Goal: Task Accomplishment & Management: Use online tool/utility

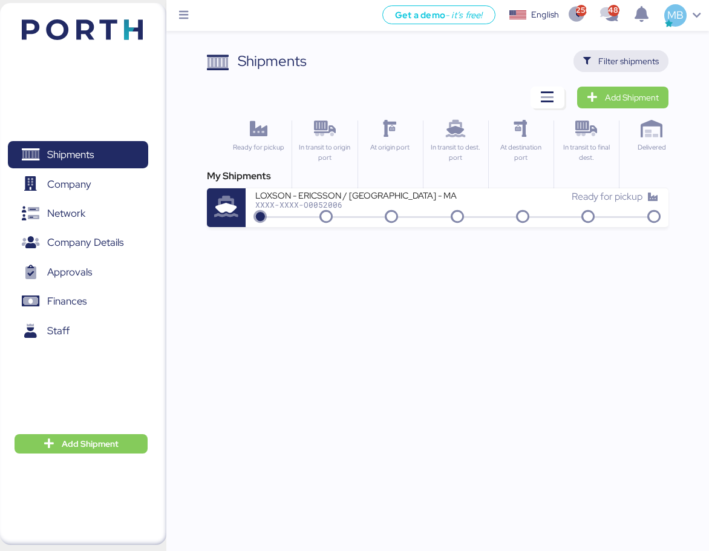
click at [652, 54] on span "Filter shipments" at bounding box center [629, 61] width 61 height 15
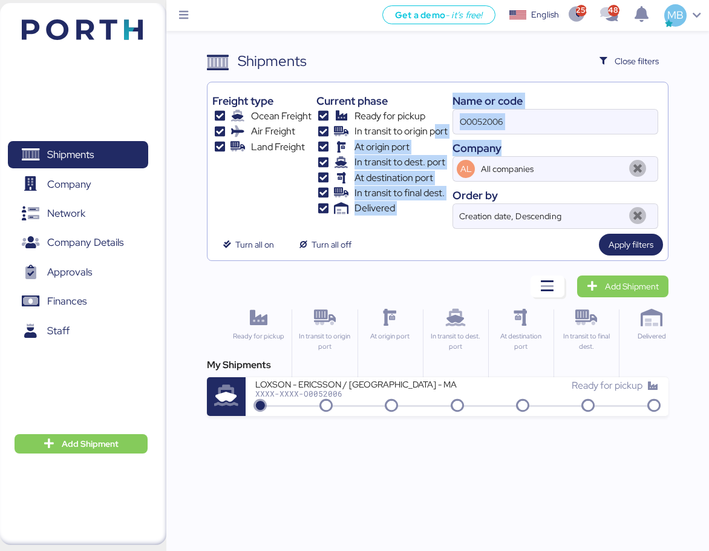
drag, startPoint x: 546, startPoint y: 136, endPoint x: 439, endPoint y: 127, distance: 107.4
click at [439, 127] on div "Freight type Ocean Freight Air Freight Land Freight Current phase Ready for pic…" at bounding box center [437, 158] width 450 height 142
click at [544, 119] on input "O0052006" at bounding box center [555, 122] width 205 height 24
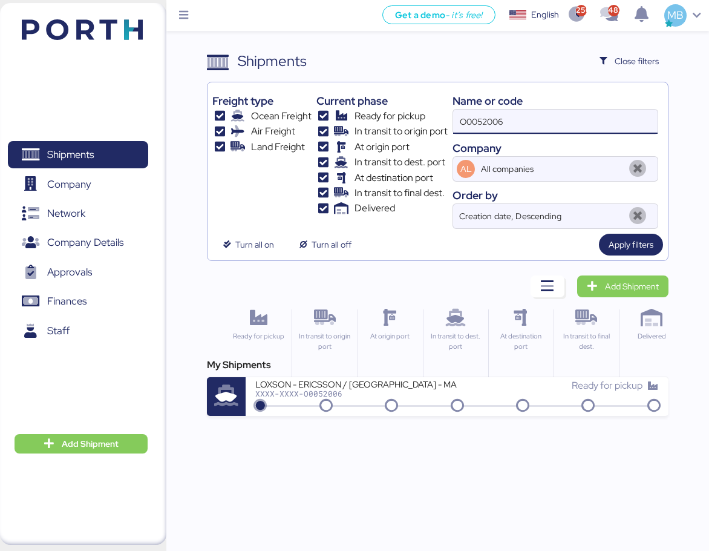
drag, startPoint x: 546, startPoint y: 119, endPoint x: 475, endPoint y: 114, distance: 71.6
click at [475, 114] on input "O0052006" at bounding box center [555, 122] width 205 height 24
type input "O"
paste input "O0051986"
type input "O0051986"
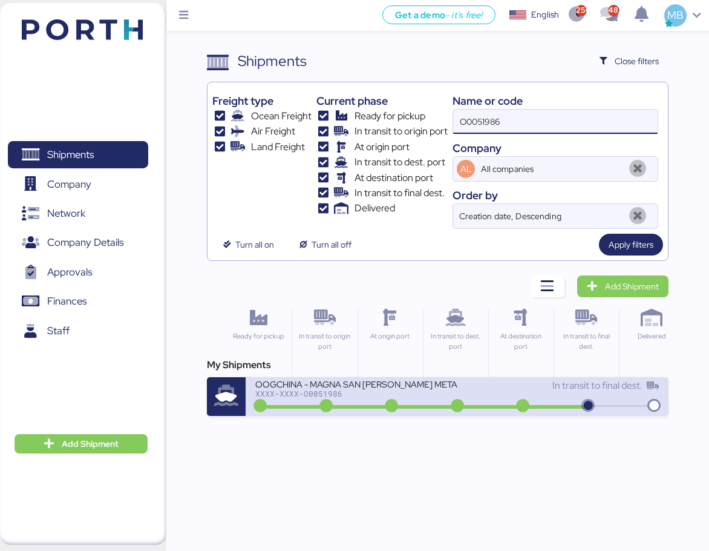
click at [453, 395] on div "XXXX-XXXX-O0051986" at bounding box center [356, 393] width 202 height 8
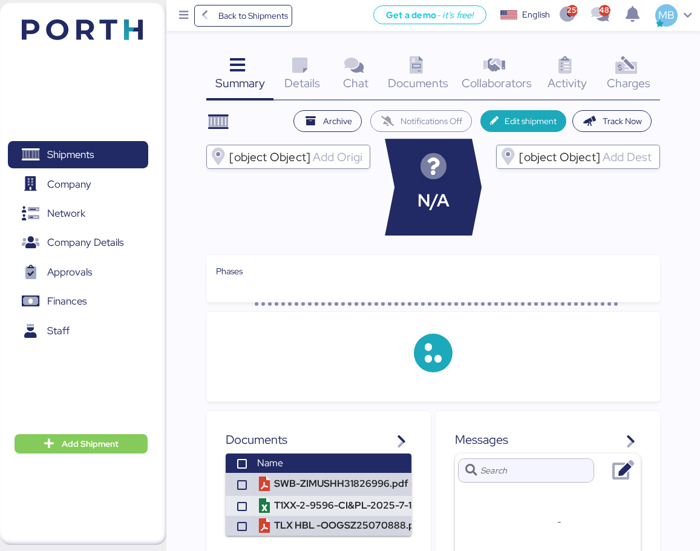
click at [651, 62] on div "Charges 0" at bounding box center [628, 75] width 63 height 50
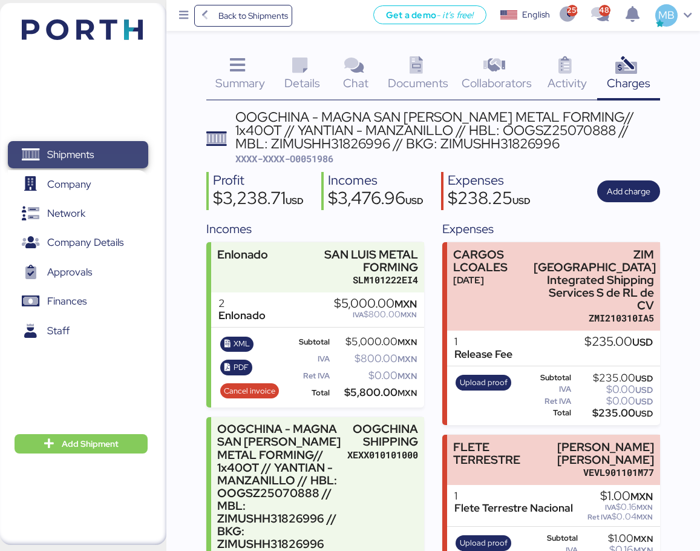
click at [97, 150] on span "Shipments" at bounding box center [78, 155] width 130 height 18
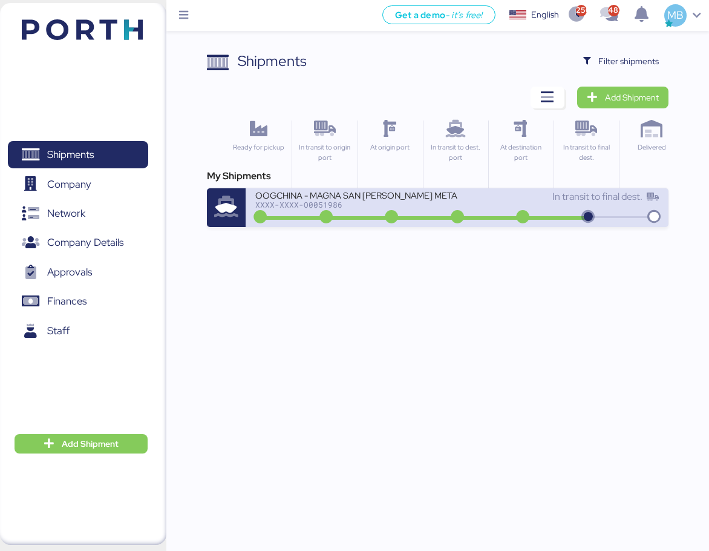
click at [304, 201] on div "XXXX-XXXX-O0051986" at bounding box center [356, 204] width 202 height 8
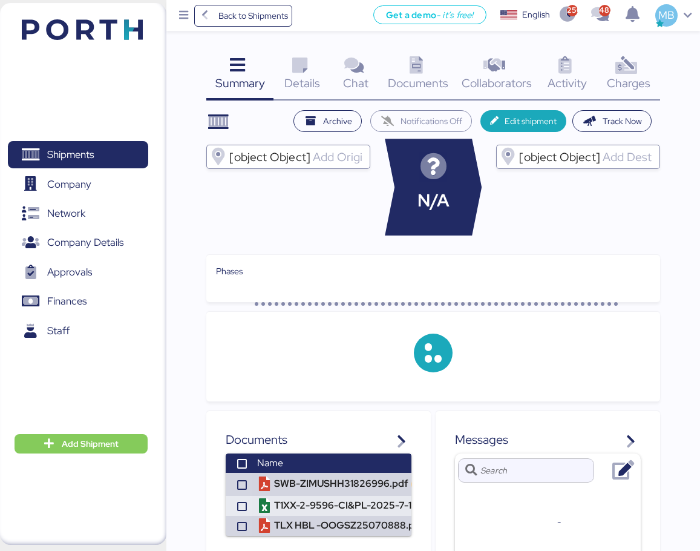
click at [622, 75] on span "Charges" at bounding box center [629, 83] width 44 height 16
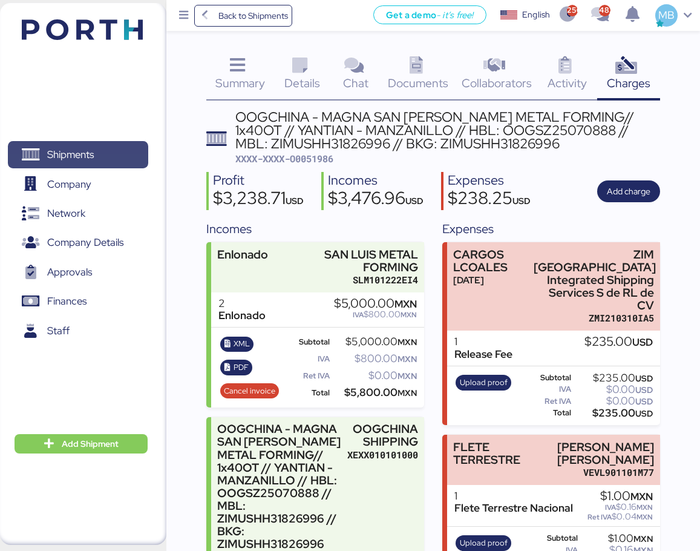
click at [90, 150] on span "Shipments" at bounding box center [70, 155] width 47 height 18
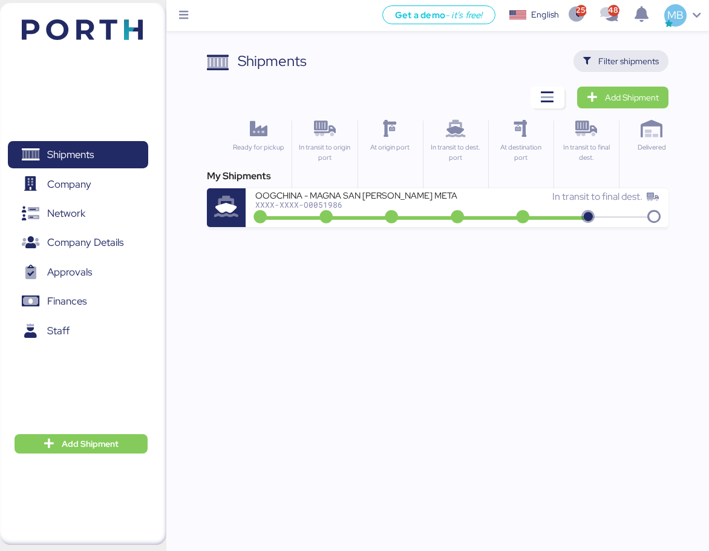
click at [621, 53] on span "Filter shipments" at bounding box center [621, 61] width 76 height 17
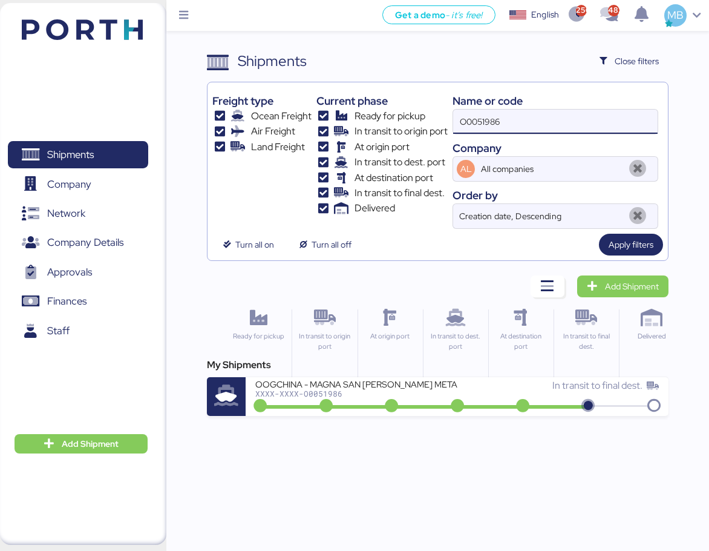
click at [542, 123] on input "O0051986" at bounding box center [555, 122] width 205 height 24
type input "O0052056"
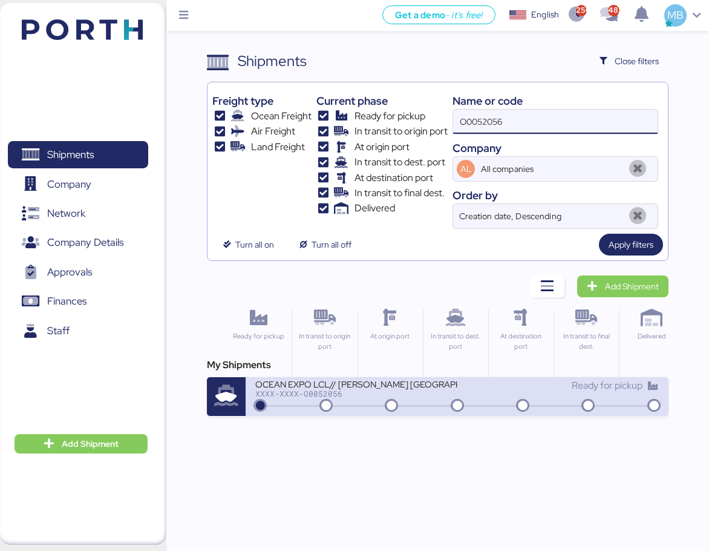
click at [415, 395] on div "XXXX-XXXX-O0052056" at bounding box center [356, 393] width 202 height 8
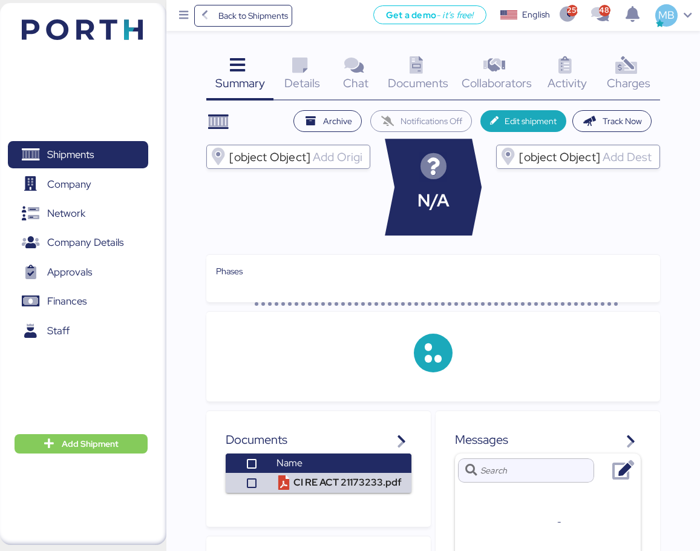
click at [651, 62] on div "Charges 0" at bounding box center [628, 75] width 63 height 50
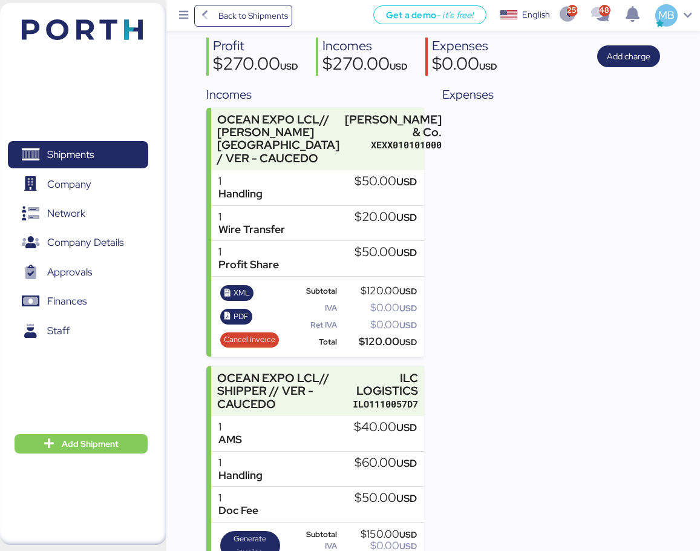
scroll to position [162, 0]
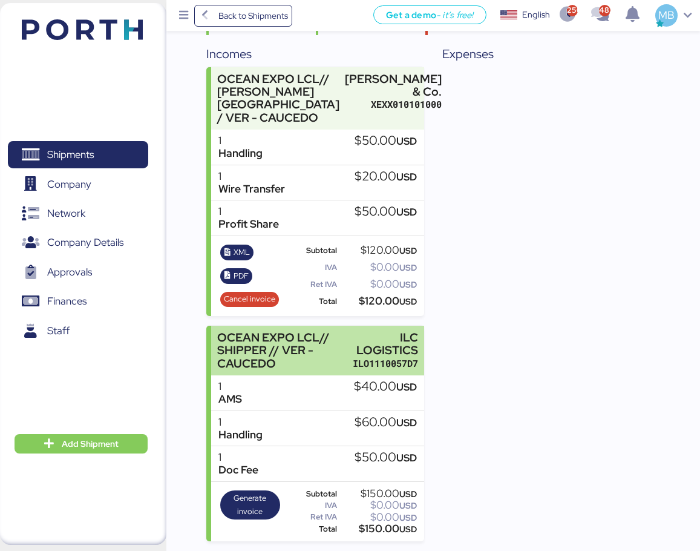
click at [339, 338] on div "OCEAN EXPO LCL// SHIPPER // VER - CAUCEDO" at bounding box center [282, 350] width 130 height 38
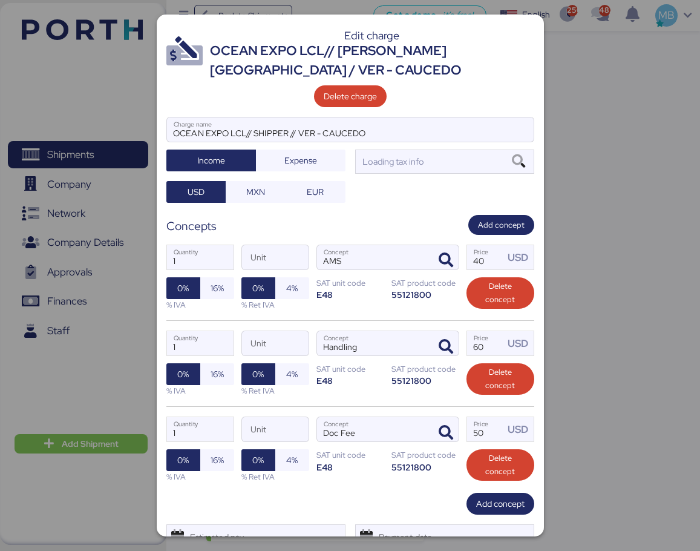
scroll to position [0, 0]
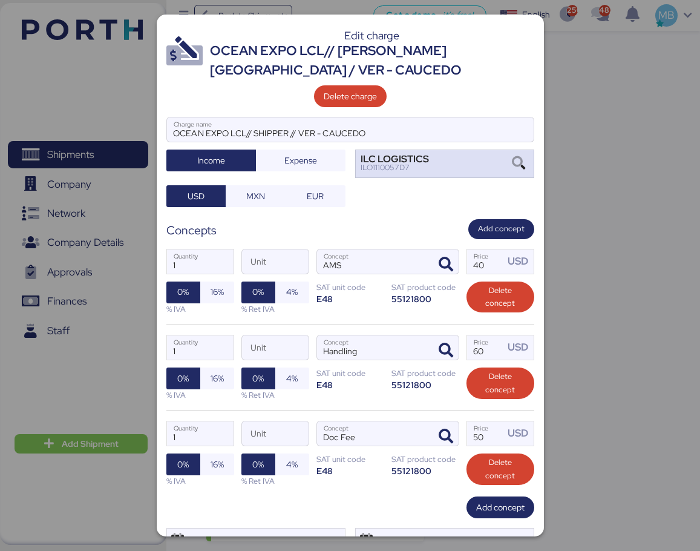
click at [459, 159] on div "ILC LOGISTICS ILO1110057D7" at bounding box center [444, 163] width 179 height 28
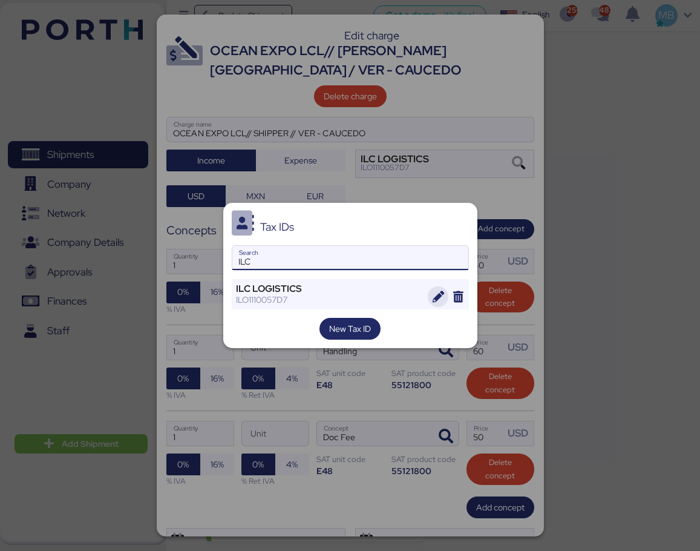
type input "ILC"
click at [439, 298] on icon "button" at bounding box center [438, 296] width 11 height 11
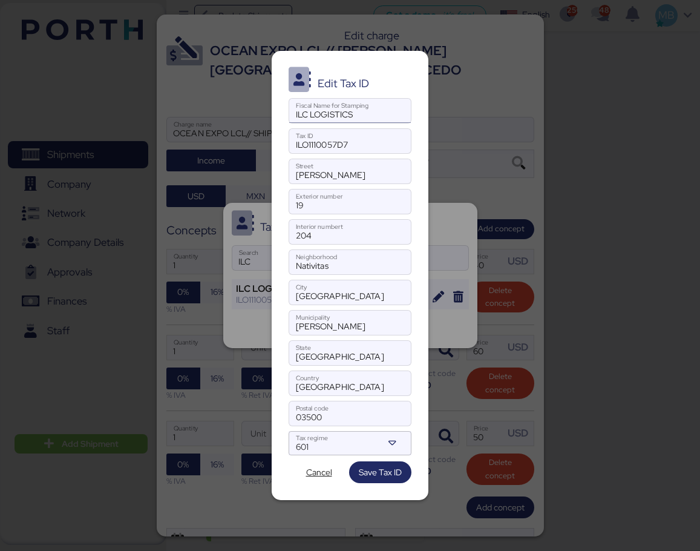
click at [304, 114] on input "ILC LOGISTICS" at bounding box center [350, 111] width 122 height 24
click at [385, 118] on input "ILC LOGISTICS" at bounding box center [350, 111] width 122 height 24
click at [388, 137] on input "ILO1110057D7" at bounding box center [350, 141] width 122 height 24
drag, startPoint x: 362, startPoint y: 170, endPoint x: 258, endPoint y: 166, distance: 104.2
click at [258, 166] on div "Edit Tax ID ILC LOGISTICS Fiscal Name for Stamping ILO1110057D7 Tax ID [PERSON_…" at bounding box center [350, 275] width 700 height 551
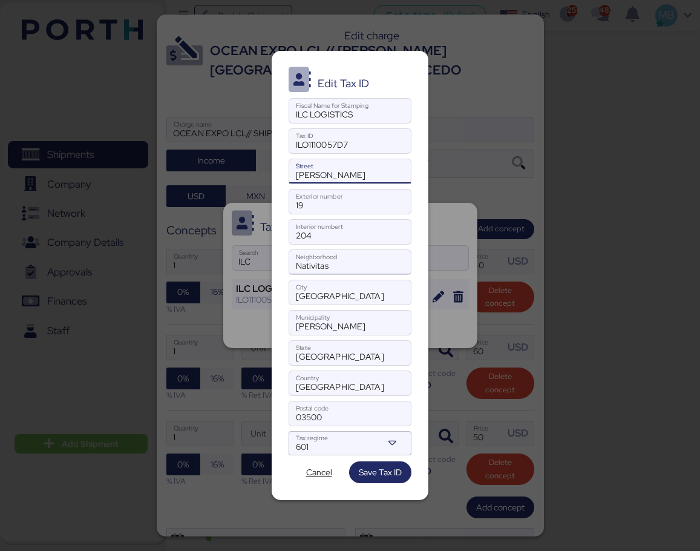
type input "[PERSON_NAME]"
click at [355, 267] on input "Nativitas" at bounding box center [350, 262] width 122 height 24
drag, startPoint x: 355, startPoint y: 267, endPoint x: 262, endPoint y: 260, distance: 93.5
click at [262, 260] on div "Edit Tax ID ILC LOGISTICS Fiscal Name for Stamping ILO1110057D7 Tax ID [PERSON_…" at bounding box center [350, 275] width 700 height 551
type input "NATIVITAS"
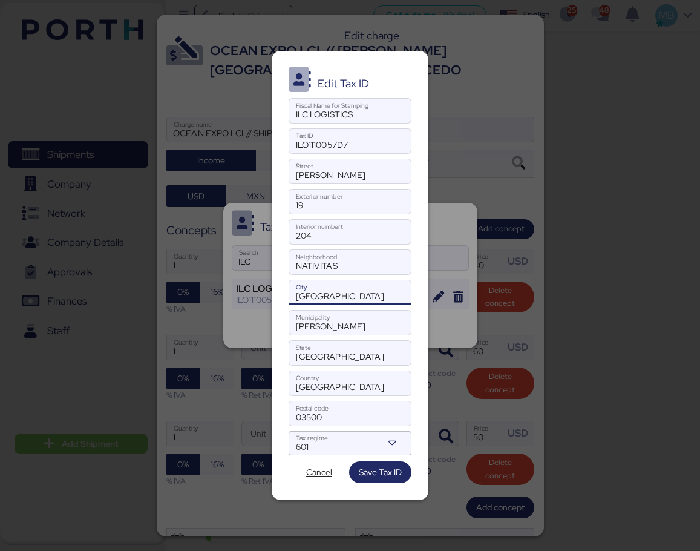
click at [390, 301] on input "[GEOGRAPHIC_DATA]" at bounding box center [350, 292] width 122 height 24
click at [298, 297] on input "[GEOGRAPHIC_DATA]" at bounding box center [350, 292] width 122 height 24
drag, startPoint x: 341, startPoint y: 318, endPoint x: 277, endPoint y: 315, distance: 64.2
click at [277, 315] on div "Edit Tax ID ILC LOGISTICS Fiscal Name for Stamping ILO1110057D7 Tax ID [PERSON_…" at bounding box center [350, 276] width 157 height 450
type input "[PERSON_NAME]"
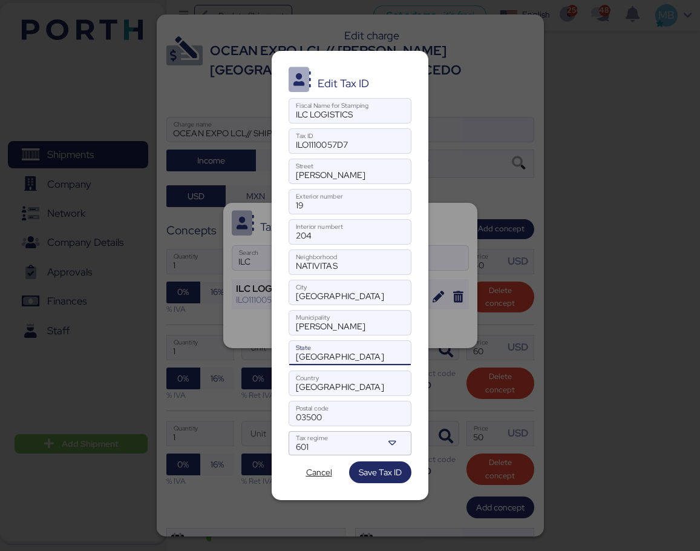
drag, startPoint x: 384, startPoint y: 358, endPoint x: 262, endPoint y: 351, distance: 122.5
click at [262, 351] on div "Edit Tax ID ILC LOGISTICS Fiscal Name for Stamping ILO1110057D7 Tax ID [PERSON_…" at bounding box center [350, 275] width 700 height 551
type input "[GEOGRAPHIC_DATA]"
click at [400, 471] on span "Save Tax ID" at bounding box center [380, 472] width 43 height 15
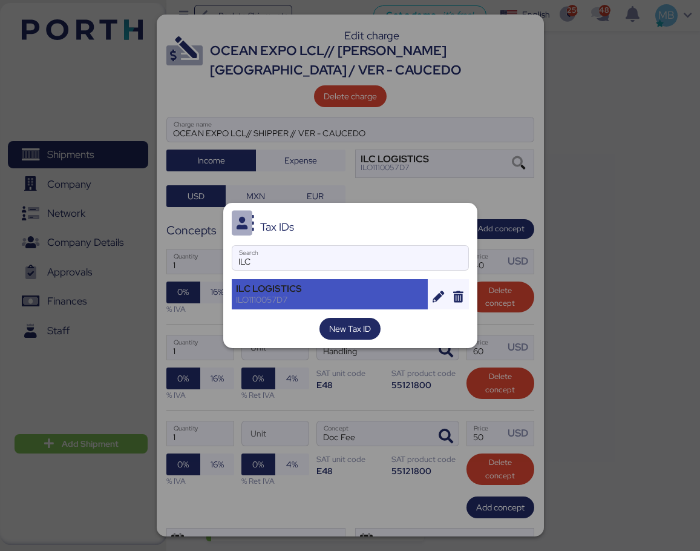
click at [319, 297] on div "ILO1110057D7" at bounding box center [330, 299] width 188 height 11
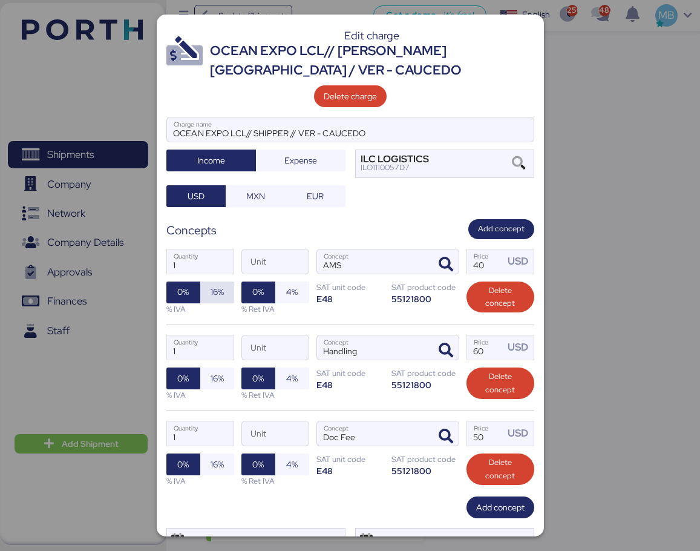
click at [220, 292] on span "16%" at bounding box center [217, 291] width 13 height 15
click at [224, 372] on span "16%" at bounding box center [217, 378] width 34 height 22
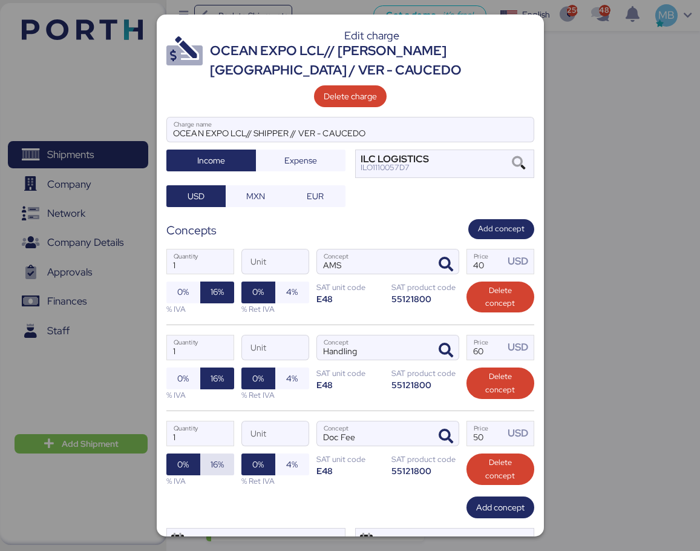
click at [215, 460] on span "16%" at bounding box center [217, 464] width 13 height 15
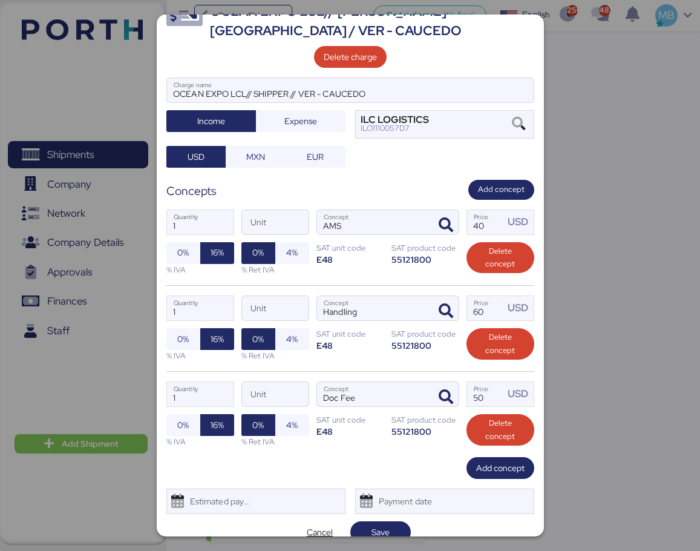
scroll to position [56, 0]
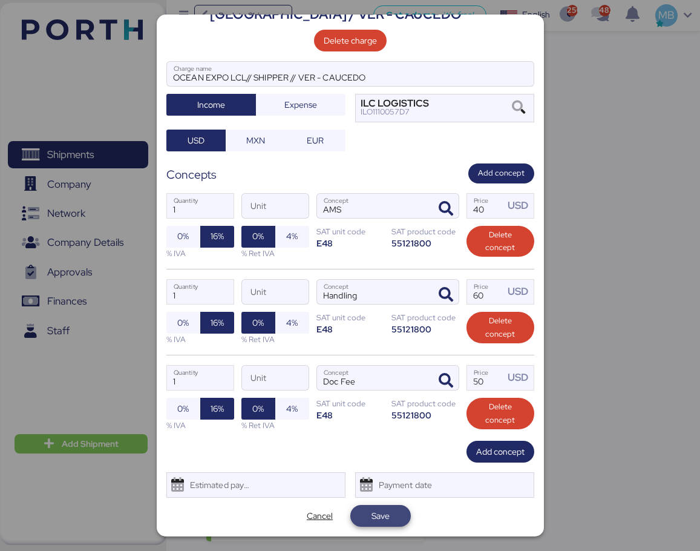
click at [372, 516] on span "Save" at bounding box center [381, 515] width 18 height 15
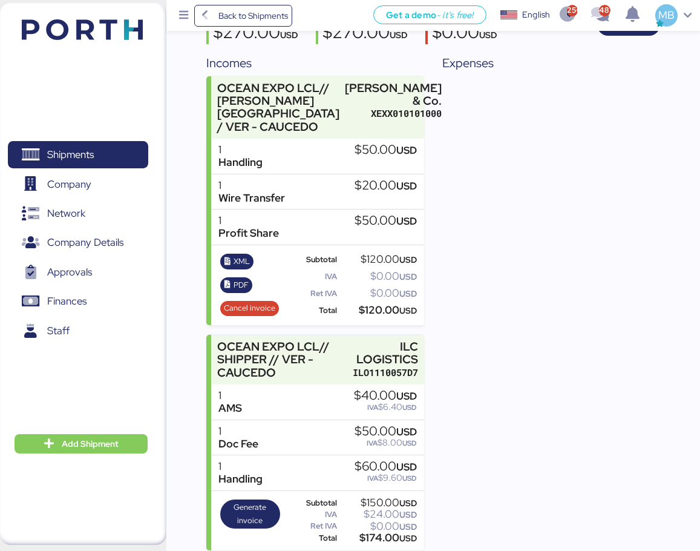
scroll to position [162, 0]
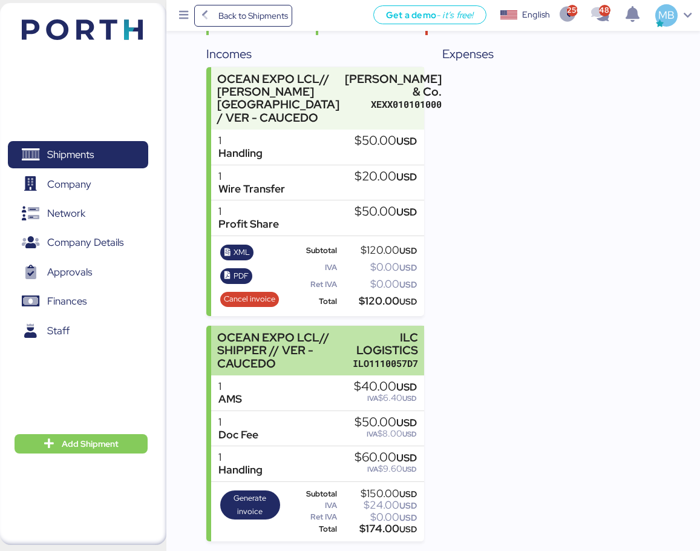
click at [375, 353] on div "ILC LOGISTICS" at bounding box center [385, 343] width 65 height 25
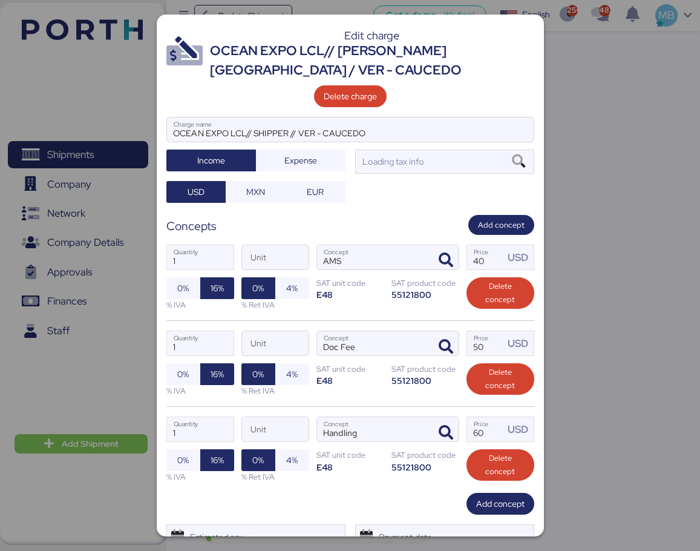
scroll to position [0, 0]
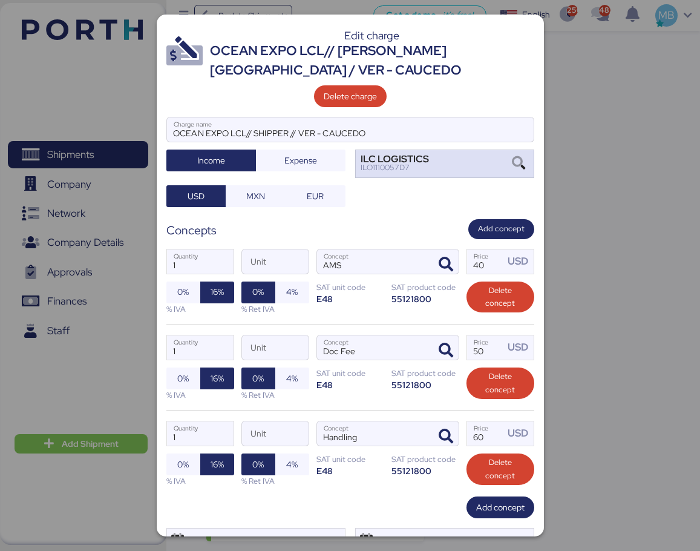
click at [449, 157] on div "ILC LOGISTICS ILO1110057D7" at bounding box center [444, 163] width 179 height 28
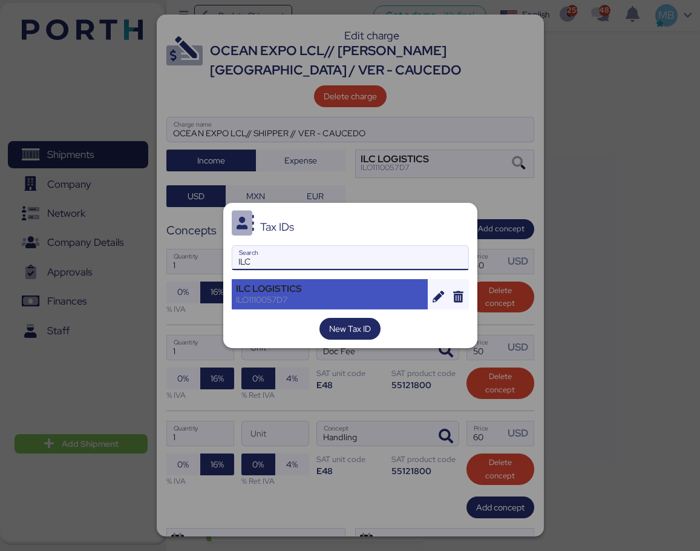
type input "ILC"
click at [358, 294] on div "ILO1110057D7" at bounding box center [330, 299] width 188 height 11
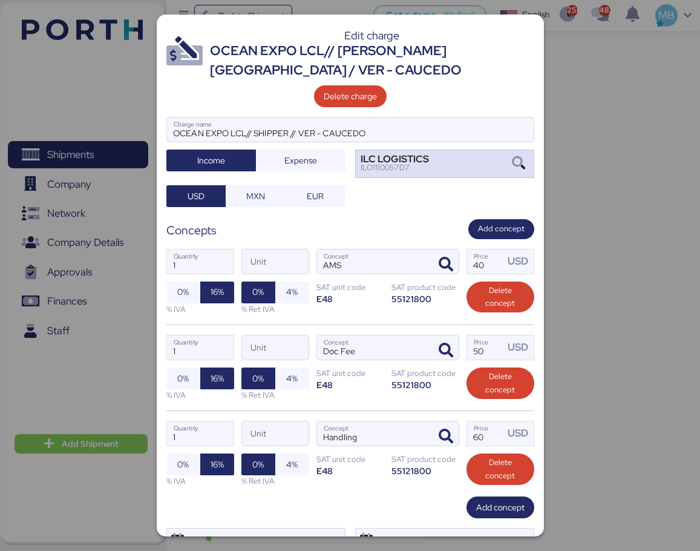
click at [436, 162] on div "ILC LOGISTICS ILO1110057D7" at bounding box center [444, 163] width 179 height 28
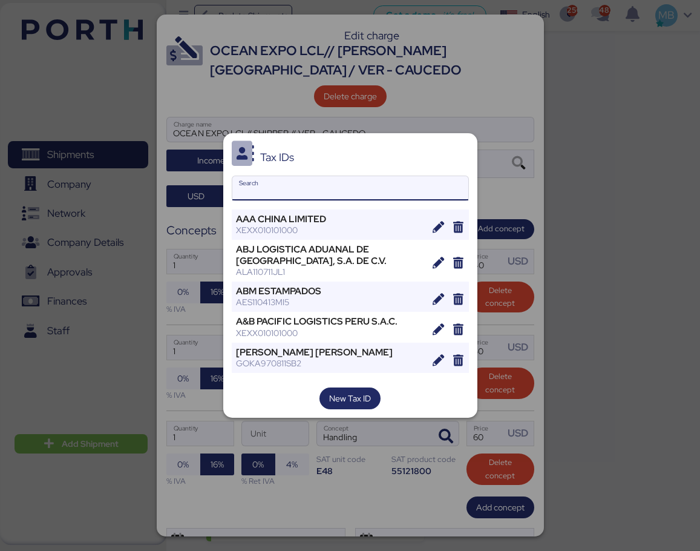
click at [344, 191] on input "Search" at bounding box center [350, 188] width 236 height 24
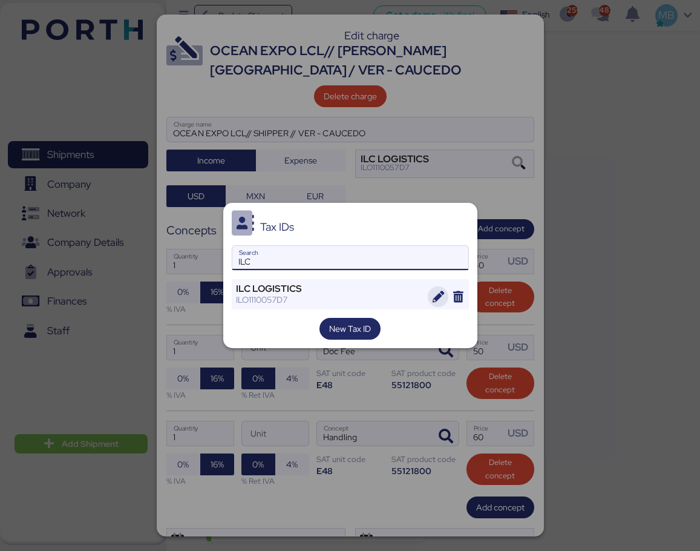
type input "ILC"
click at [438, 300] on icon "button" at bounding box center [438, 296] width 11 height 11
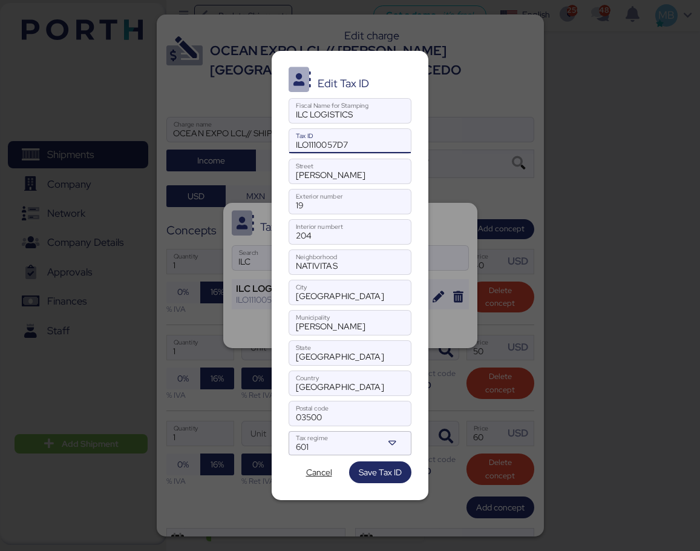
drag, startPoint x: 366, startPoint y: 143, endPoint x: 265, endPoint y: 139, distance: 100.5
click at [265, 139] on div "Edit Tax ID ILC LOGISTICS Fiscal Name for Stamping ILO1110057D7 Tax ID [PERSON_…" at bounding box center [350, 275] width 700 height 551
type input "ILO1110057D7"
click at [318, 116] on input "ILC LOGISTICS" at bounding box center [350, 111] width 122 height 24
click at [386, 119] on input "ILC LOGISTICS" at bounding box center [350, 111] width 122 height 24
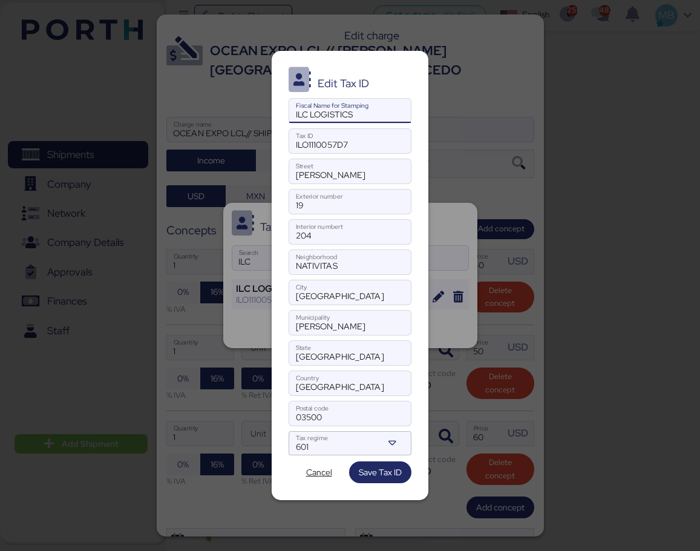
click at [334, 216] on div "Edit Tax ID ILC LOGISTICS Fiscal Name for Stamping ILO1110057D7 Tax ID [PERSON_…" at bounding box center [350, 276] width 157 height 450
click at [335, 204] on input "19" at bounding box center [350, 201] width 122 height 24
click at [330, 232] on input "204" at bounding box center [350, 232] width 122 height 24
click at [357, 260] on input "NATIVITAS" at bounding box center [350, 262] width 122 height 24
click at [387, 474] on span "Save Tax ID" at bounding box center [380, 472] width 43 height 15
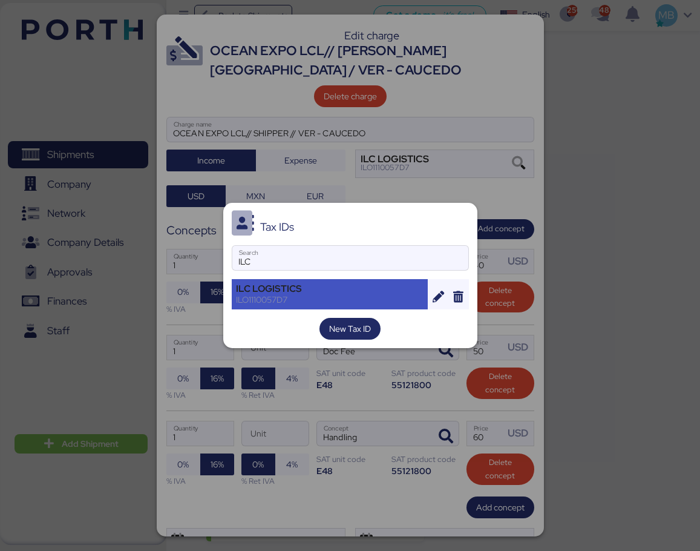
click at [325, 289] on div "ILC LOGISTICS" at bounding box center [330, 288] width 188 height 11
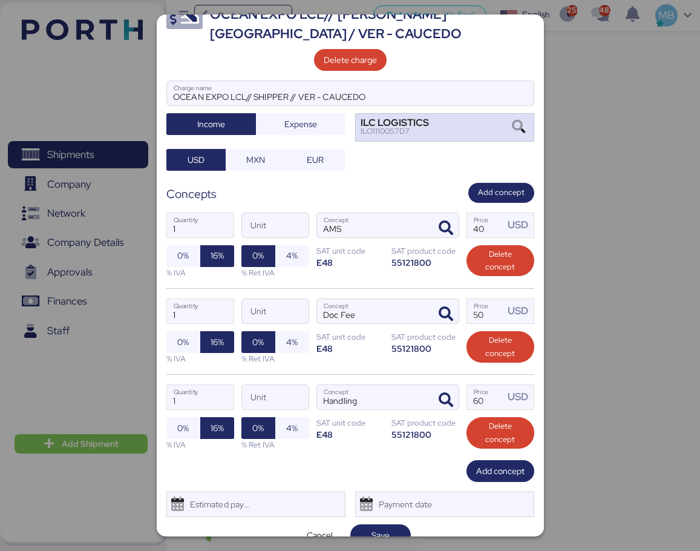
scroll to position [56, 0]
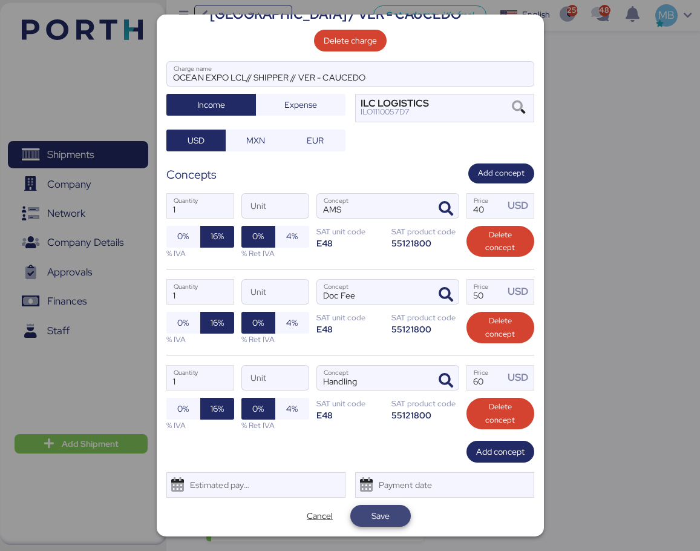
click at [391, 508] on span "Save" at bounding box center [380, 515] width 41 height 17
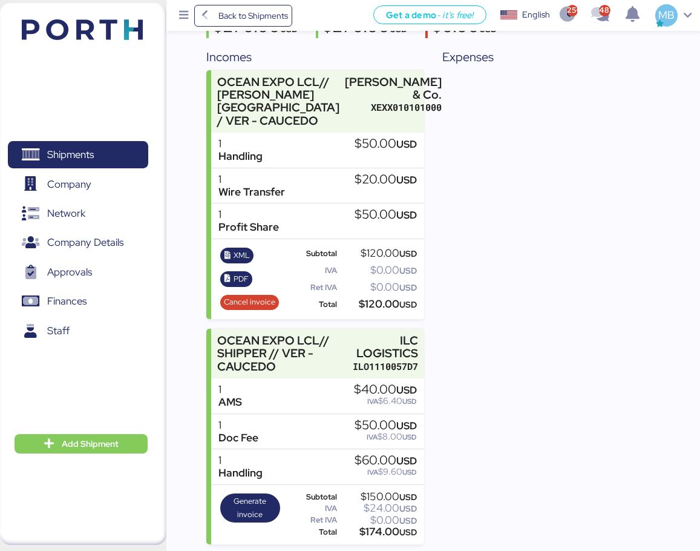
scroll to position [162, 0]
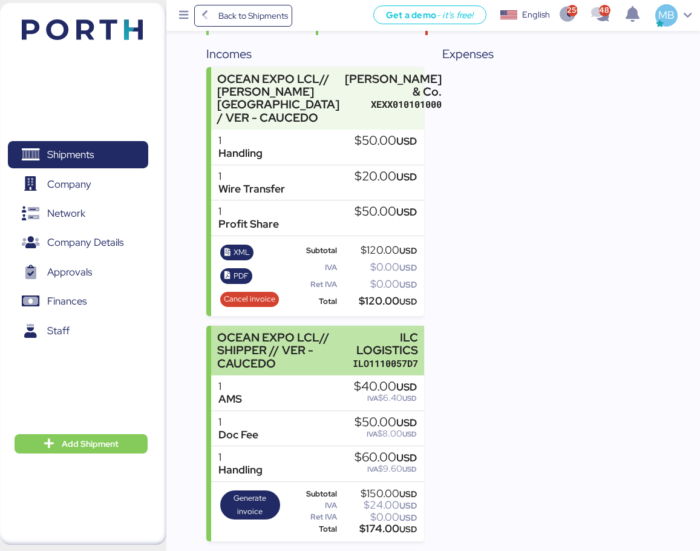
click at [327, 341] on div "OCEAN EXPO LCL// SHIPPER // VER - CAUCEDO" at bounding box center [282, 350] width 130 height 38
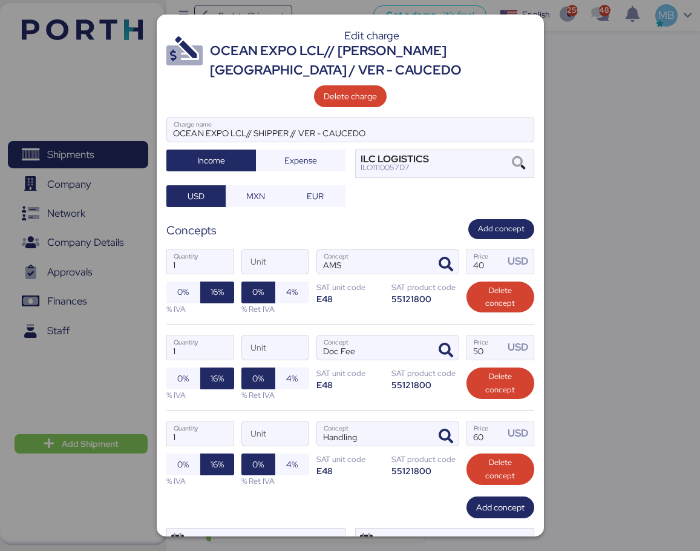
scroll to position [56, 0]
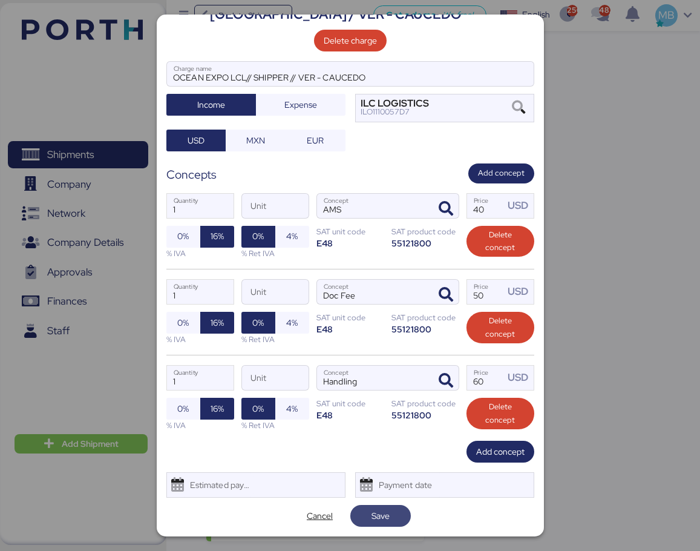
click at [381, 510] on span "Save" at bounding box center [381, 515] width 18 height 15
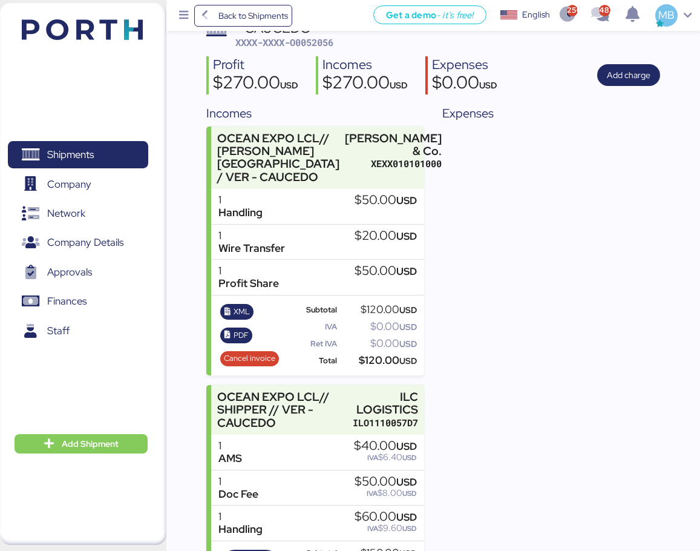
scroll to position [162, 0]
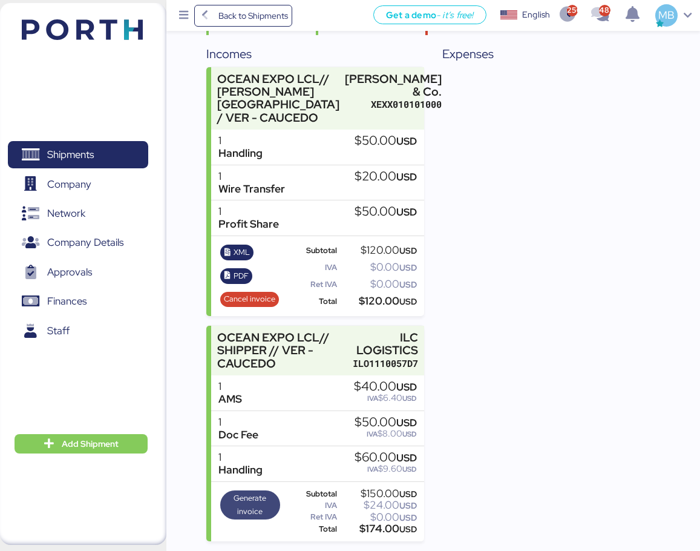
click at [247, 499] on span "Generate invoice" at bounding box center [250, 504] width 52 height 27
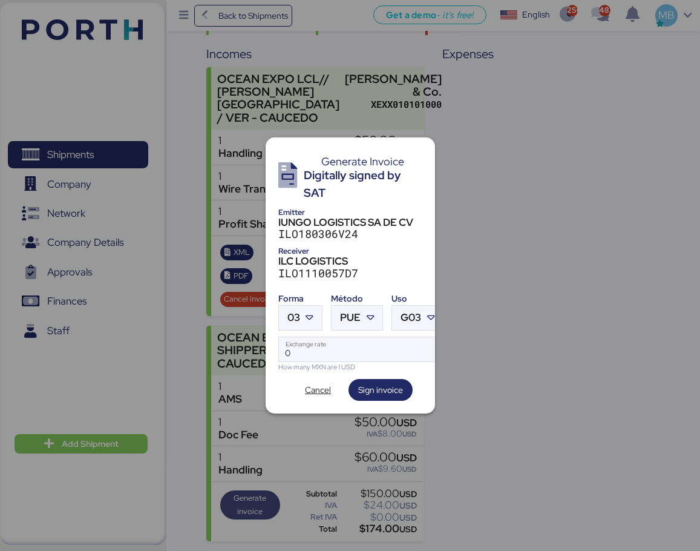
scroll to position [0, 0]
click at [318, 310] on div at bounding box center [311, 318] width 22 height 24
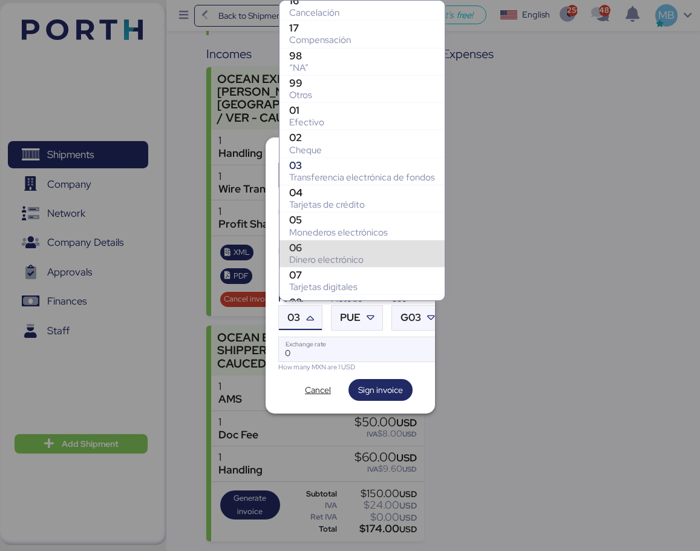
scroll to position [221, 0]
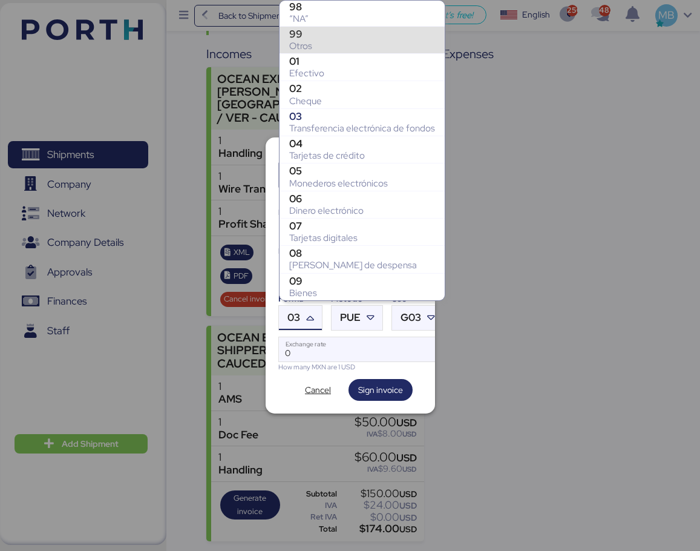
click at [350, 43] on div "Otros" at bounding box center [362, 46] width 146 height 12
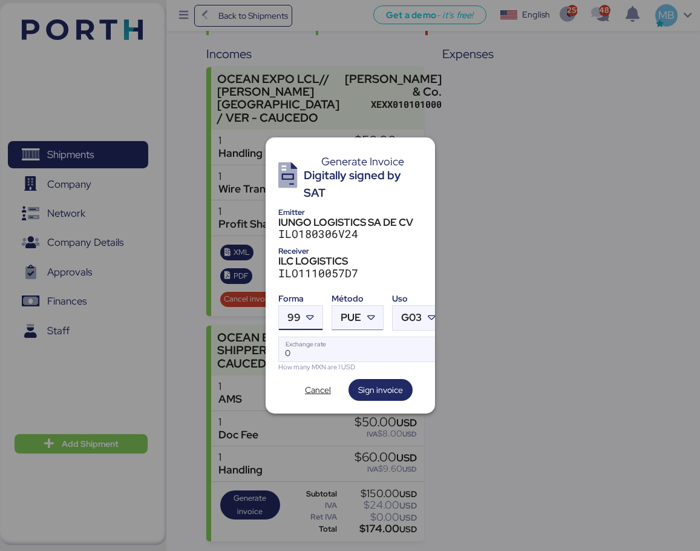
click at [368, 316] on icon at bounding box center [371, 318] width 12 height 12
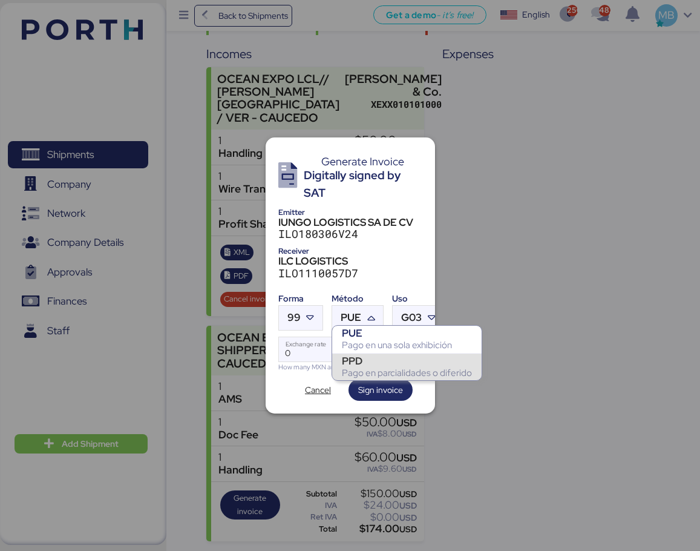
click at [433, 361] on div "PPD" at bounding box center [407, 361] width 130 height 12
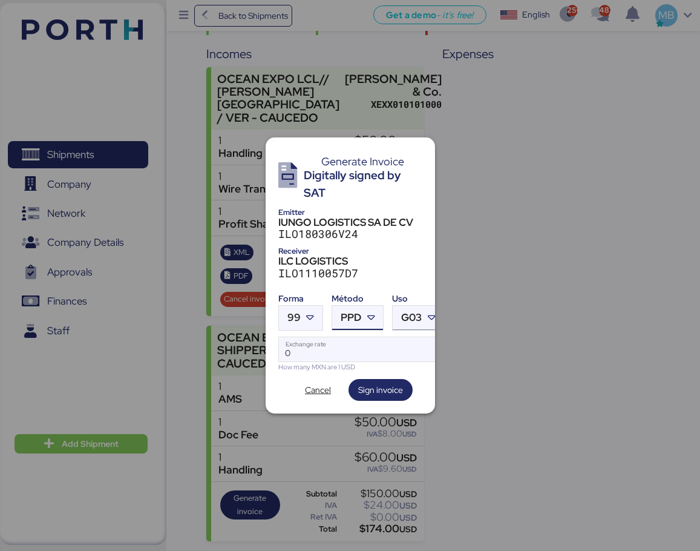
click at [427, 306] on div at bounding box center [433, 318] width 22 height 24
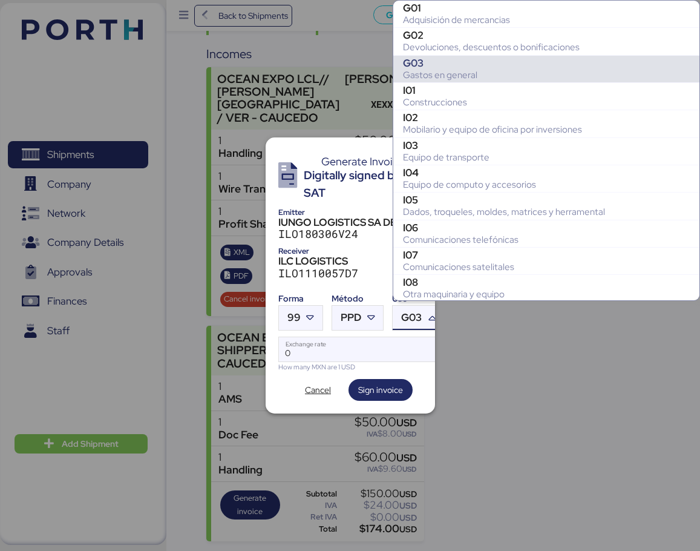
scroll to position [54, 0]
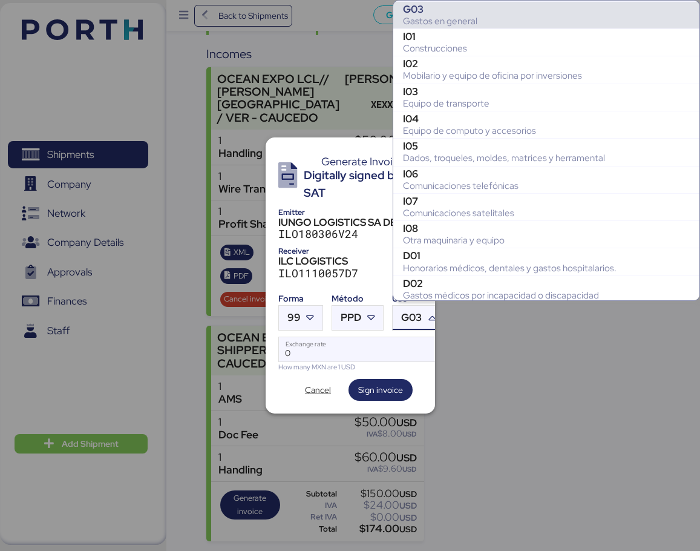
click at [522, 16] on div "Gastos en general" at bounding box center [546, 21] width 287 height 12
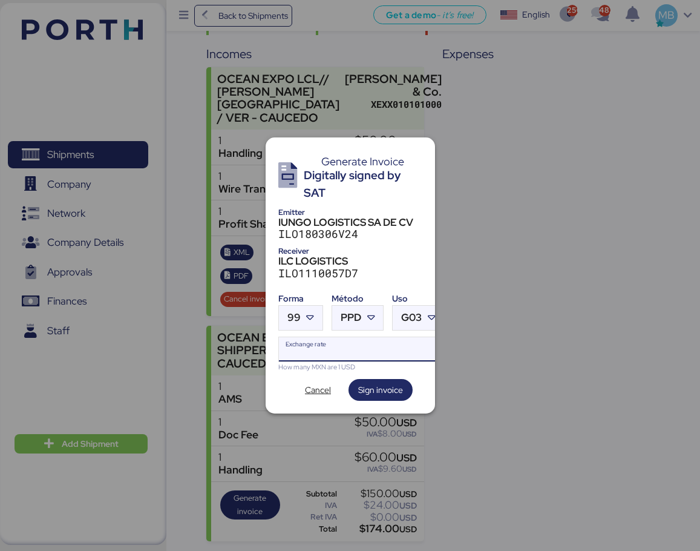
click at [336, 341] on input "Exchange rate" at bounding box center [361, 349] width 165 height 24
type input "18.7194"
click at [397, 384] on span "Sign invoice" at bounding box center [380, 389] width 45 height 15
click at [326, 385] on span "Cancel" at bounding box center [318, 389] width 26 height 15
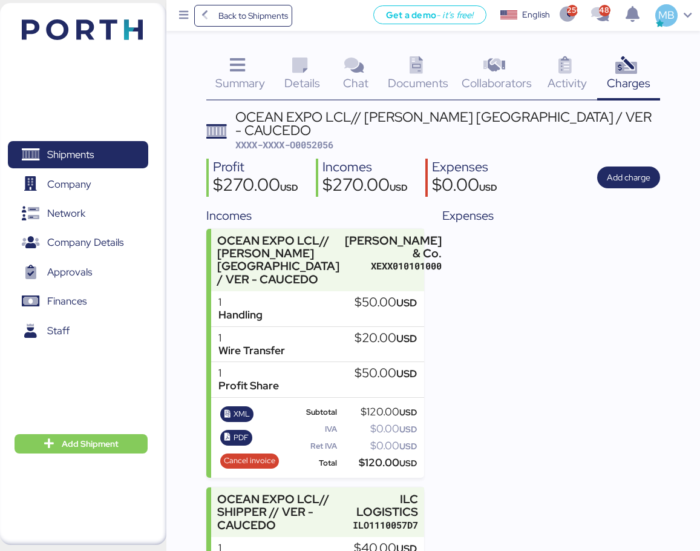
scroll to position [162, 0]
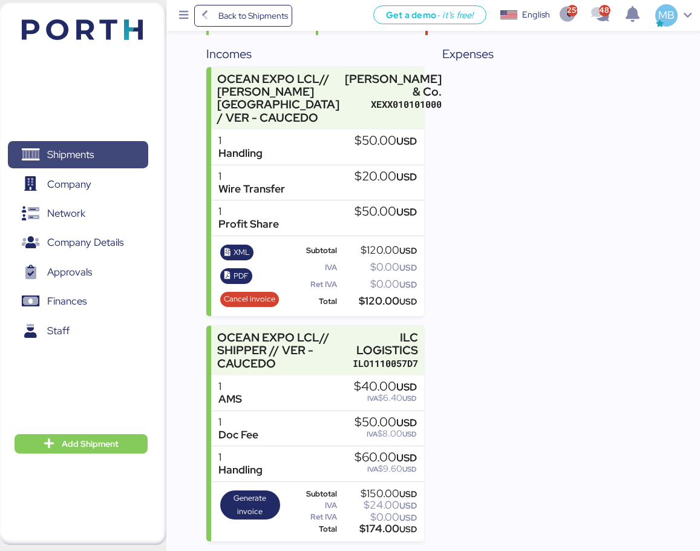
click at [83, 146] on span "Shipments" at bounding box center [78, 155] width 130 height 18
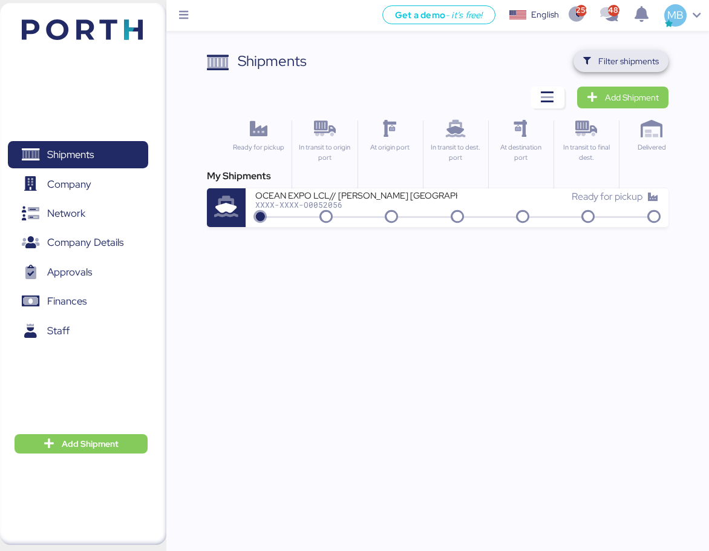
click at [638, 61] on span "Filter shipments" at bounding box center [629, 61] width 61 height 15
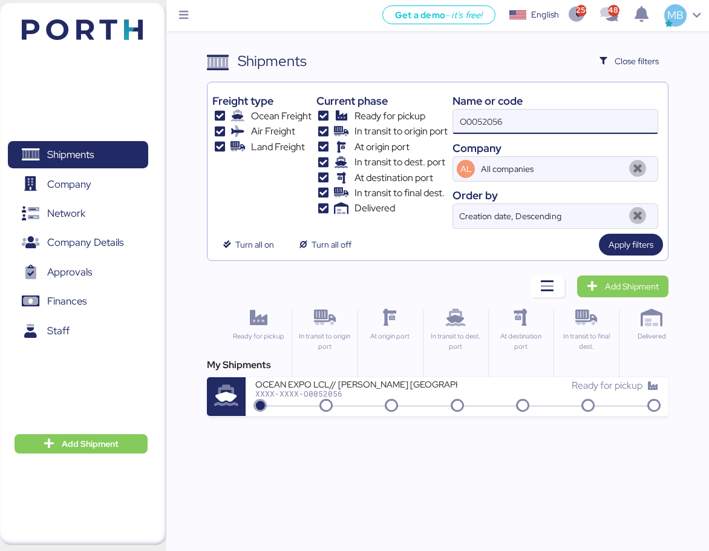
drag, startPoint x: 548, startPoint y: 123, endPoint x: 415, endPoint y: 119, distance: 132.6
click at [415, 119] on div "Freight type Ocean Freight Air Freight Land Freight Current phase Ready for pic…" at bounding box center [437, 158] width 450 height 142
paste input "A0052103"
type input "A0052103"
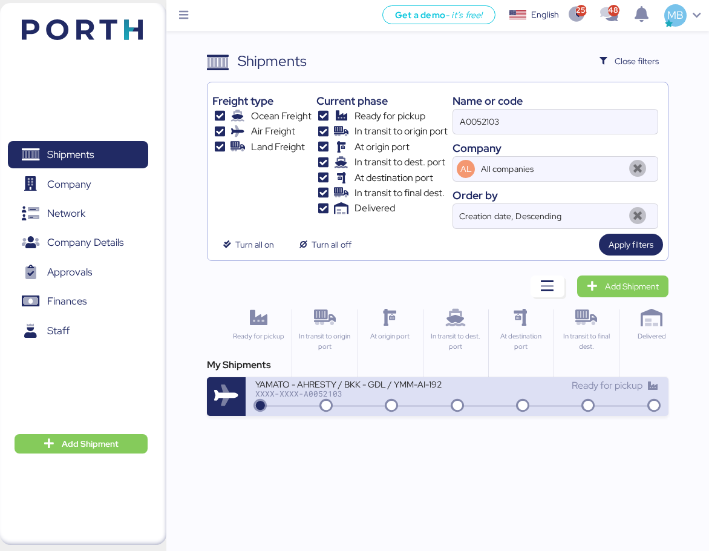
click at [424, 380] on div "YAMATO - AHRESTY / BKK - GDL / YMM-AI-192" at bounding box center [356, 383] width 202 height 10
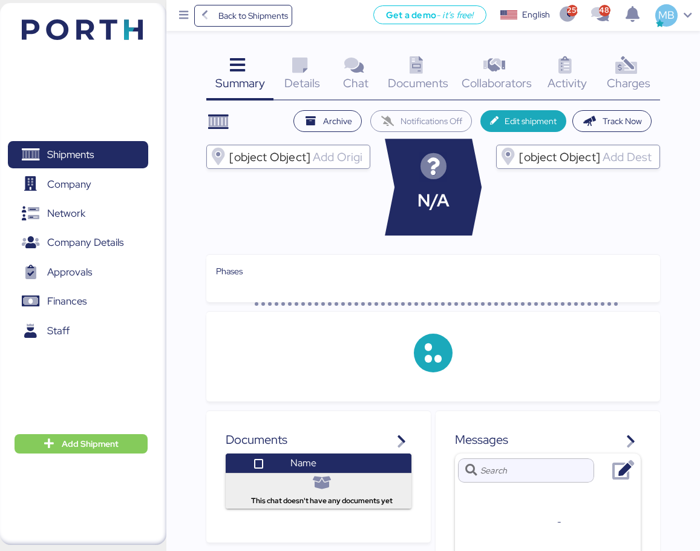
click at [622, 68] on icon at bounding box center [627, 66] width 26 height 18
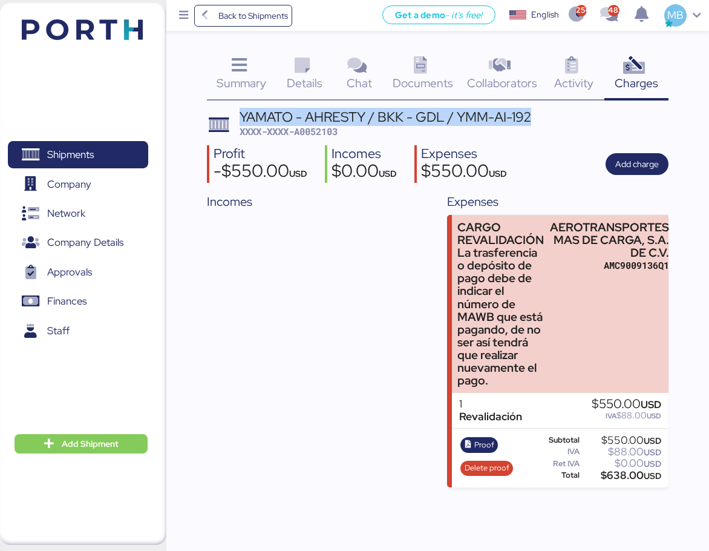
drag, startPoint x: 531, startPoint y: 116, endPoint x: 235, endPoint y: 117, distance: 295.9
click at [235, 117] on header "YAMATO - AHRESTY / BKK - GDL / YMM-AI-192 XXXX-XXXX-A0052103" at bounding box center [437, 124] width 461 height 28
copy div "YAMATO - AHRESTY / BKK - GDL / YMM-AI-192"
click at [638, 159] on span "Add charge" at bounding box center [637, 164] width 44 height 15
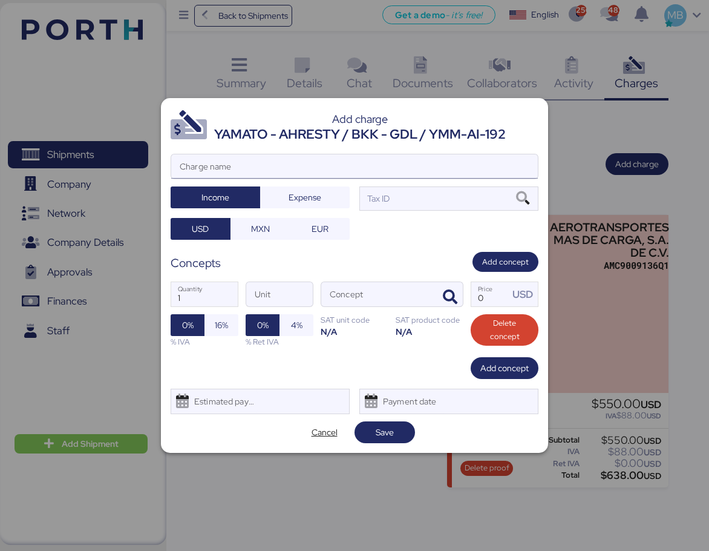
click at [319, 160] on input "Charge name" at bounding box center [354, 166] width 367 height 24
paste input "YAMATO - AHRESTY / BKK - GDL / YMM-AI-192"
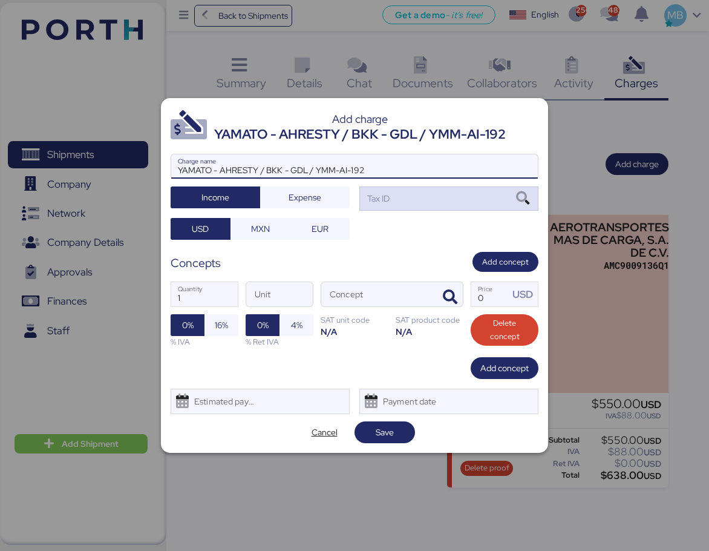
type input "YAMATO - AHRESTY / BKK - GDL / YMM-AI-192"
click at [406, 195] on div "Tax ID" at bounding box center [448, 198] width 179 height 24
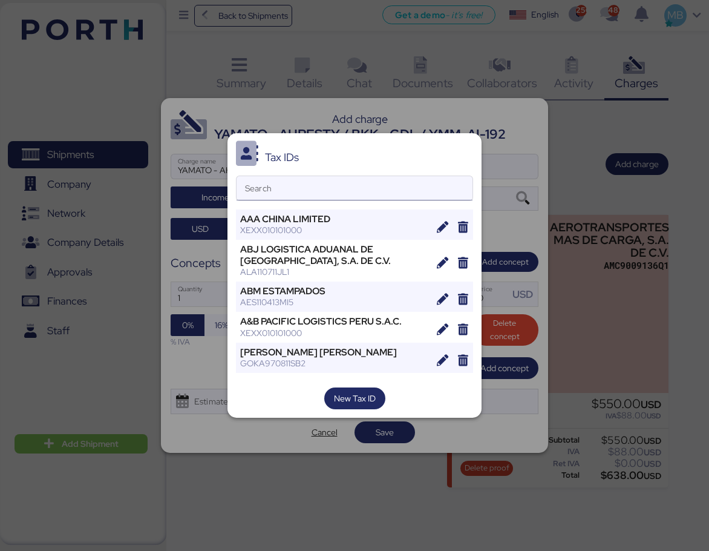
click at [349, 197] on input "Search" at bounding box center [355, 188] width 236 height 24
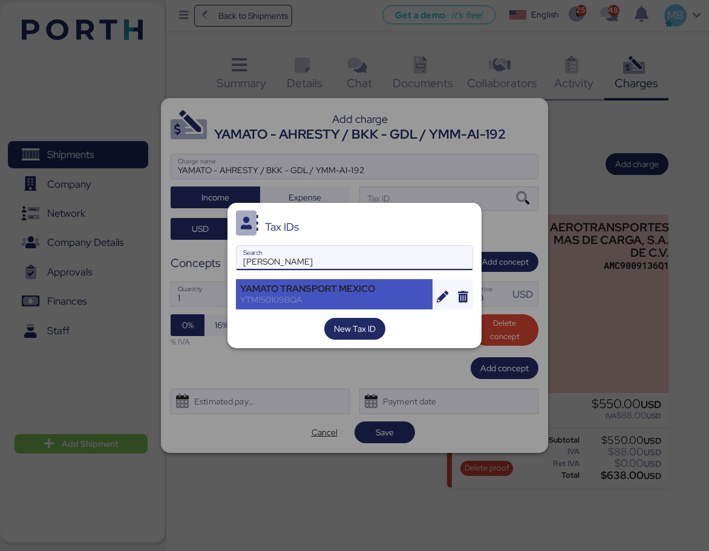
type input "[PERSON_NAME]"
click at [327, 287] on div "YAMATO TRANSPORT MEXICO" at bounding box center [334, 288] width 188 height 11
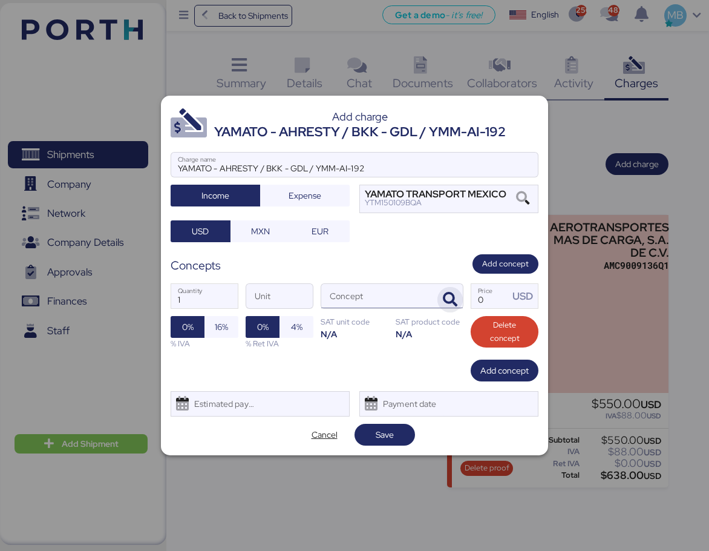
click at [454, 298] on icon "button" at bounding box center [450, 299] width 15 height 15
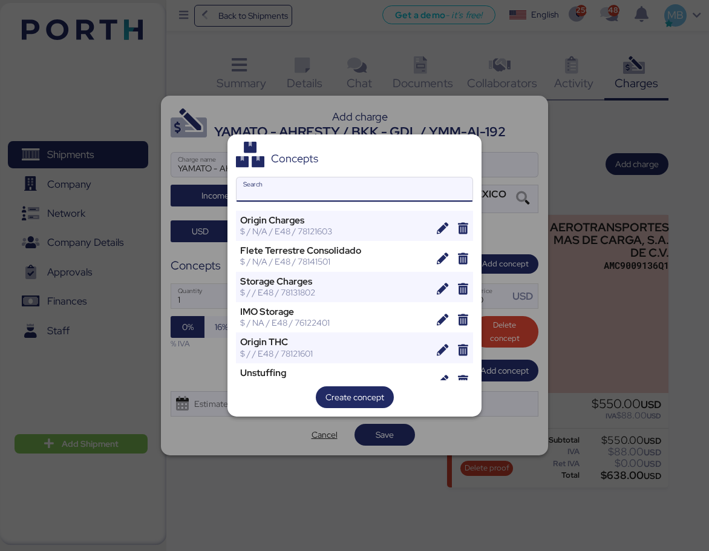
click at [324, 195] on input "Search" at bounding box center [355, 189] width 236 height 24
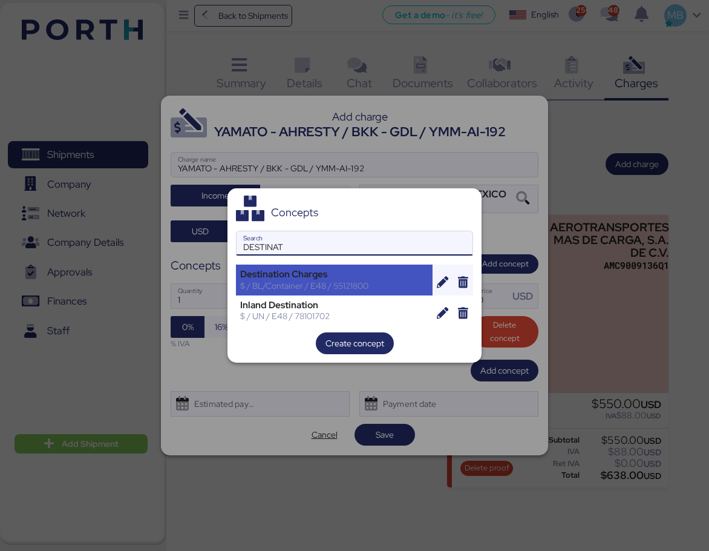
type input "DESTINAT"
click at [343, 278] on div "Destination Charges" at bounding box center [334, 274] width 188 height 11
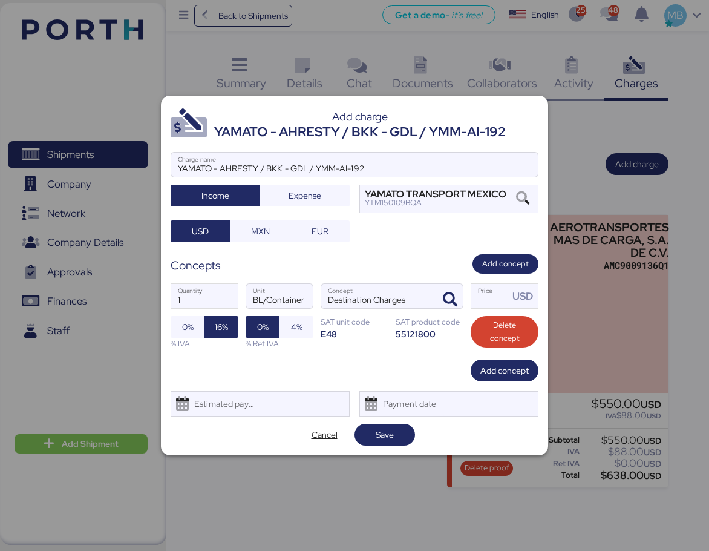
click at [497, 301] on input "Price USD" at bounding box center [490, 296] width 38 height 24
type input "1"
click at [388, 435] on span "Save" at bounding box center [385, 434] width 18 height 15
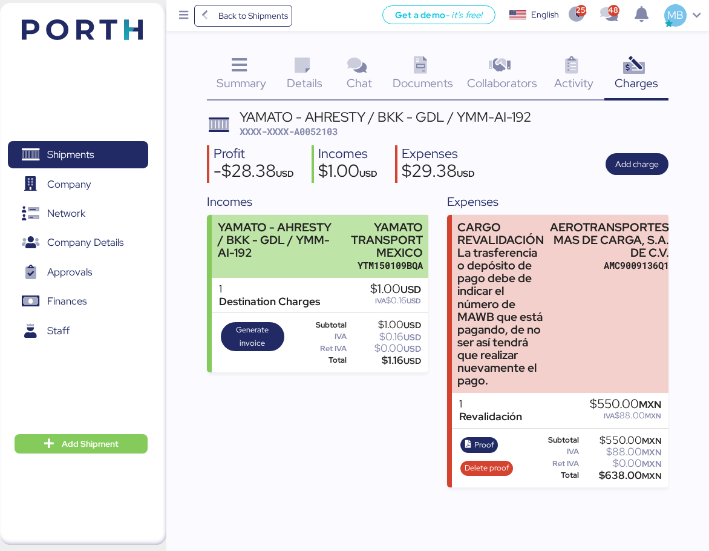
click at [387, 249] on div "YAMATO TRANSPORT MEXICO" at bounding box center [383, 240] width 79 height 38
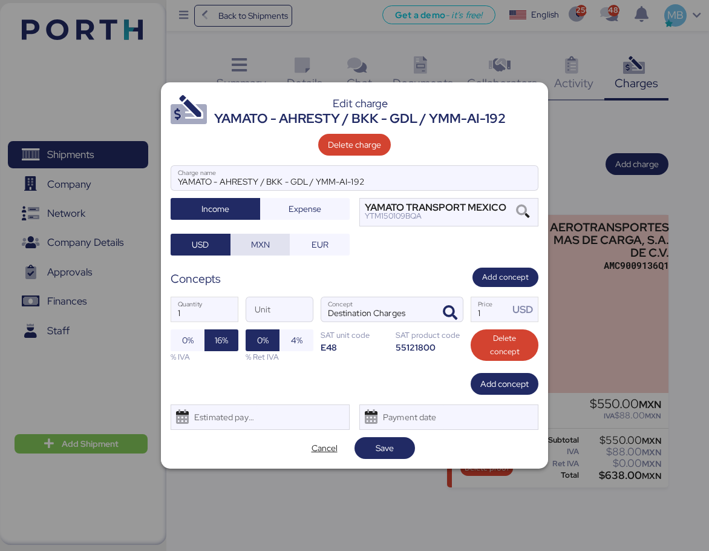
click at [260, 241] on span "MXN" at bounding box center [260, 244] width 19 height 15
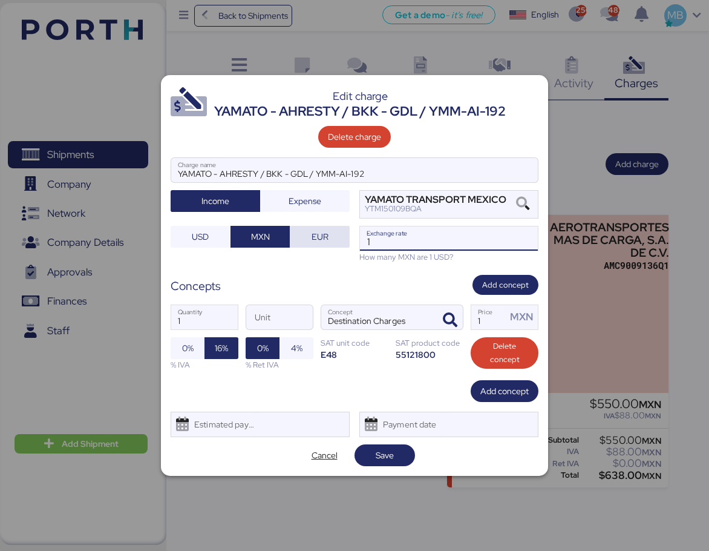
drag, startPoint x: 391, startPoint y: 240, endPoint x: 309, endPoint y: 229, distance: 83.0
click at [309, 229] on div "YAMATO - AHRESTY / BKK - GDL / YMM-AI-192 Charge name Income Expense YAMATO TRA…" at bounding box center [355, 209] width 368 height 105
paste input "8.7194"
type input "18.7194"
drag, startPoint x: 493, startPoint y: 323, endPoint x: 448, endPoint y: 319, distance: 45.6
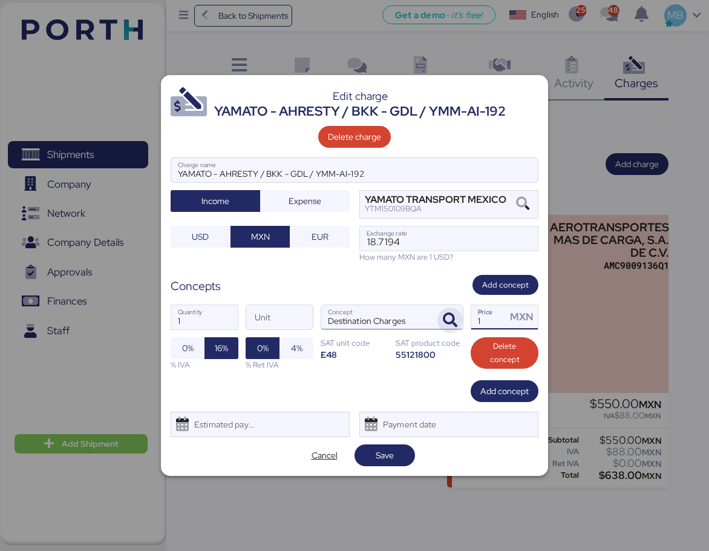
click at [448, 319] on div "1 Quantity Unit Destination Charges Concept 1 Price MXN 0% 16% % IVA 0% 4% % Re…" at bounding box center [355, 337] width 368 height 85
type input "550"
click at [498, 391] on span "Add concept" at bounding box center [505, 391] width 48 height 15
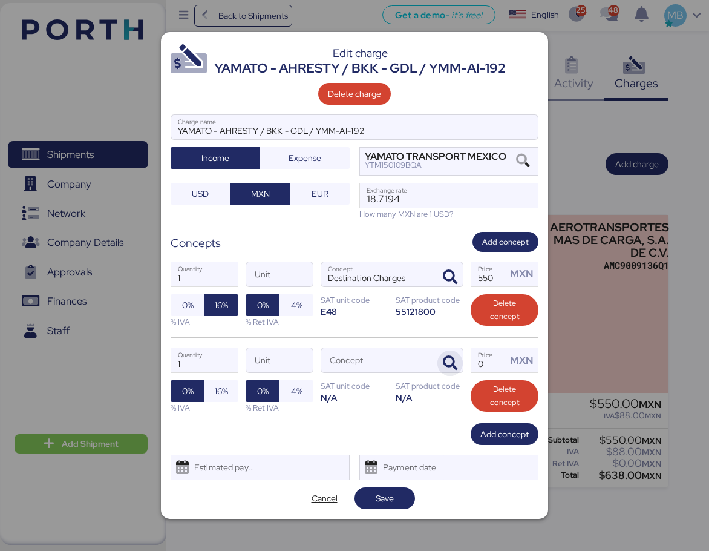
click at [447, 352] on span "button" at bounding box center [450, 362] width 25 height 25
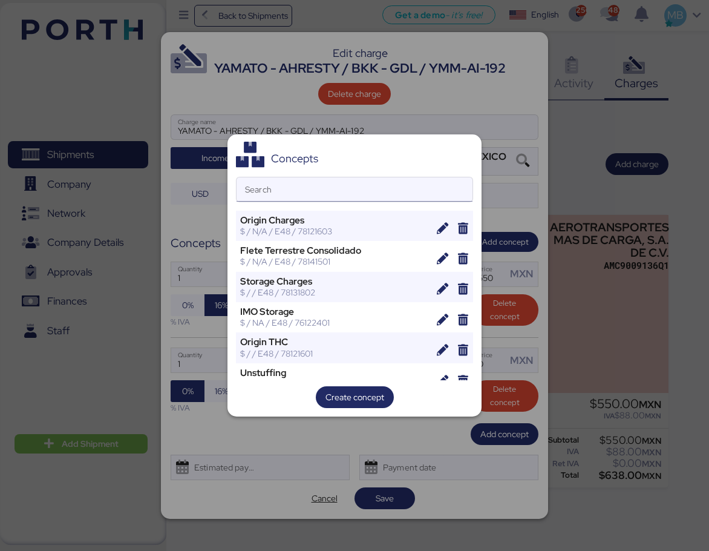
click at [333, 196] on input "Search" at bounding box center [355, 189] width 236 height 24
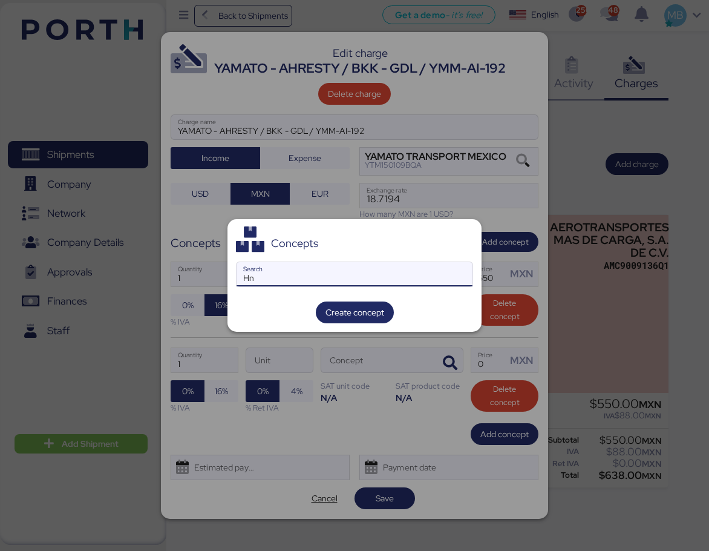
type input "H"
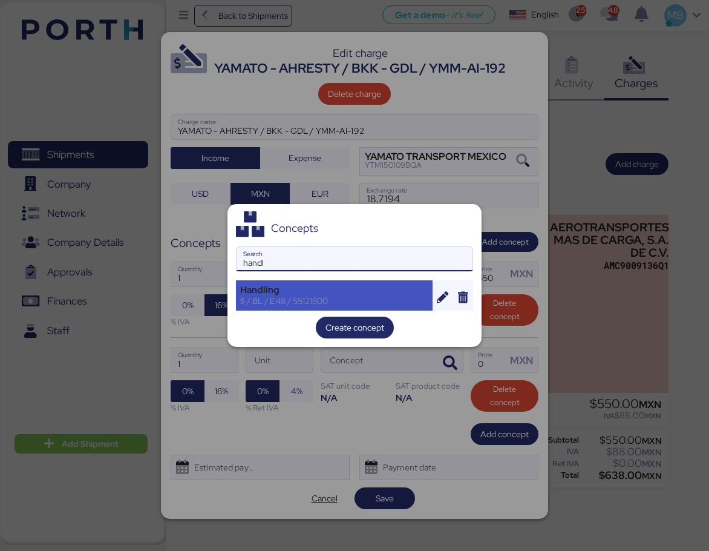
type input "handl"
click at [320, 290] on div "Handling" at bounding box center [334, 289] width 188 height 11
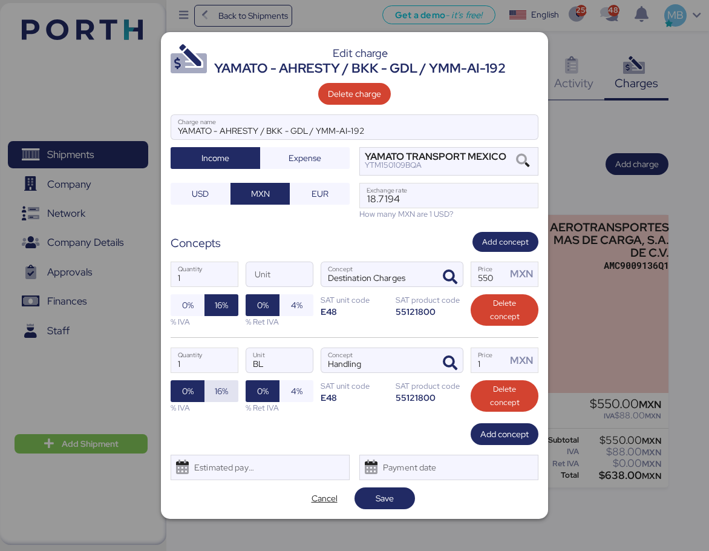
click at [228, 393] on span "16%" at bounding box center [221, 391] width 13 height 15
drag, startPoint x: 486, startPoint y: 364, endPoint x: 454, endPoint y: 358, distance: 32.8
click at [454, 358] on div "1 Quantity BL Unit Handling Concept 1 Price MXN 0% 16% % IVA 0% 4% % Ret IVA SA…" at bounding box center [355, 380] width 368 height 86
type input "680"
click at [492, 433] on span "Add concept" at bounding box center [505, 434] width 48 height 15
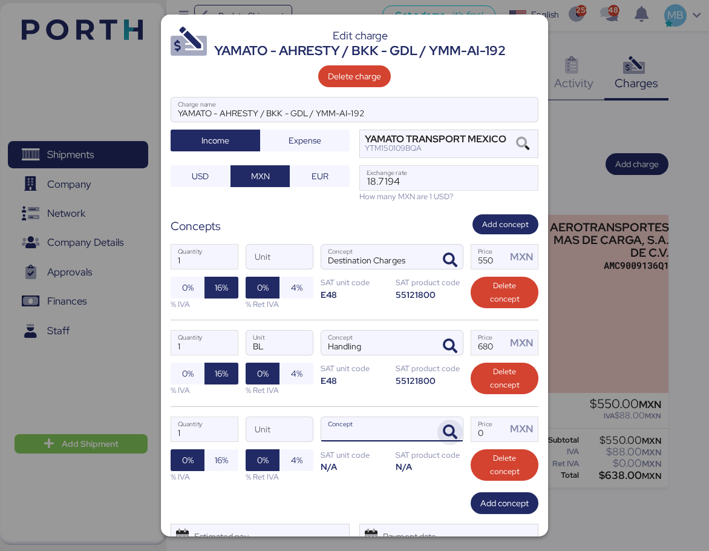
click at [447, 436] on icon "button" at bounding box center [450, 432] width 15 height 15
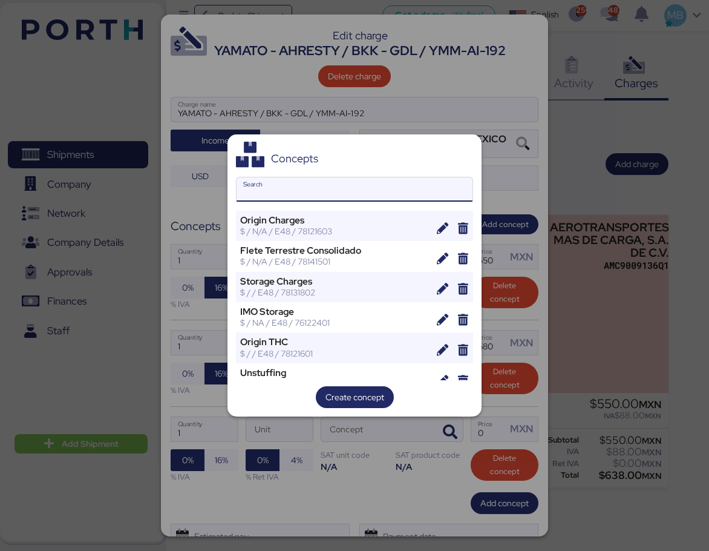
click at [341, 196] on input "Search" at bounding box center [355, 189] width 236 height 24
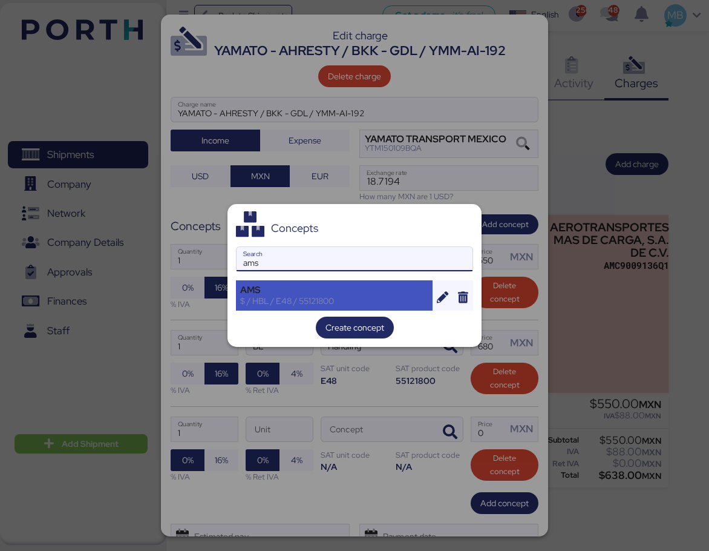
type input "ams"
click at [298, 289] on div "AMS" at bounding box center [334, 289] width 188 height 11
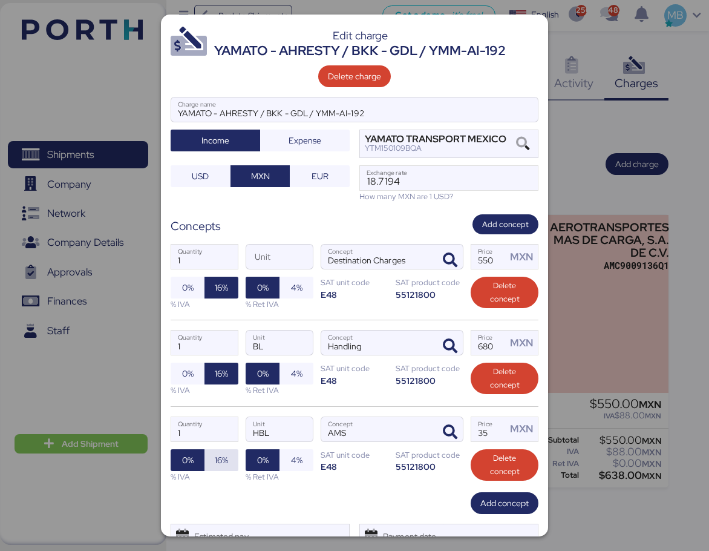
click at [223, 462] on span "16%" at bounding box center [221, 460] width 13 height 15
drag, startPoint x: 491, startPoint y: 430, endPoint x: 460, endPoint y: 424, distance: 31.9
click at [460, 424] on div "1 Quantity HBL Unit AMS Concept 35 Price MXN 0% 16% % IVA 0% 4% % Ret IVA SAT u…" at bounding box center [355, 449] width 368 height 86
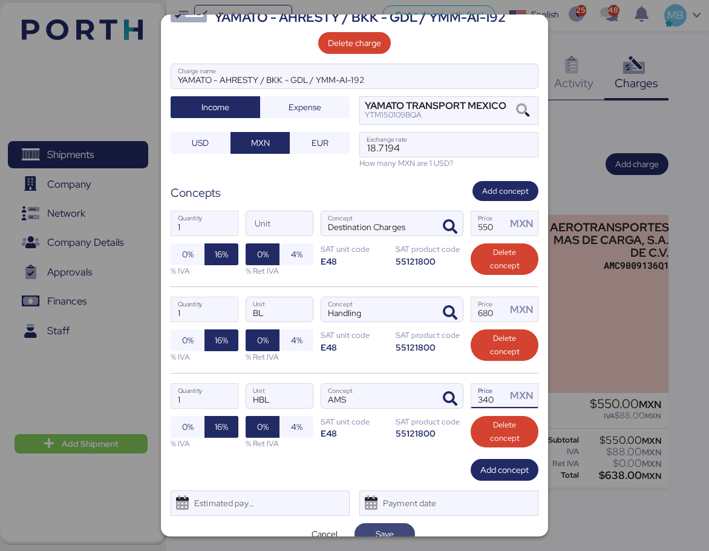
scroll to position [51, 0]
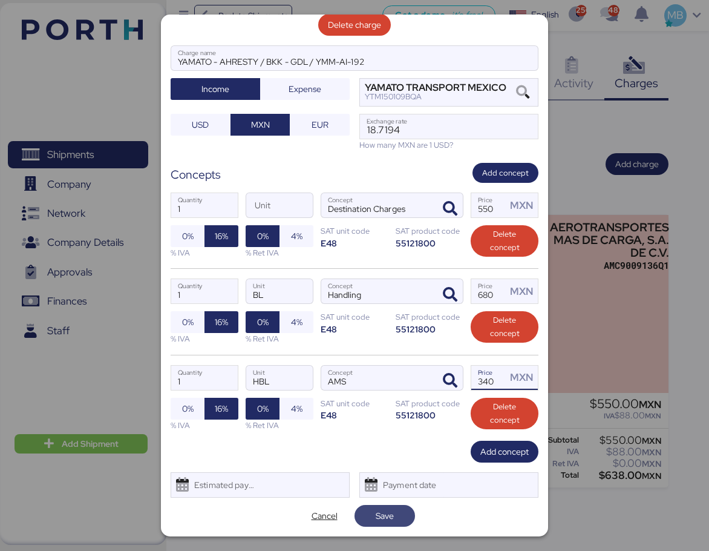
type input "340"
click at [393, 520] on span "Save" at bounding box center [384, 515] width 41 height 17
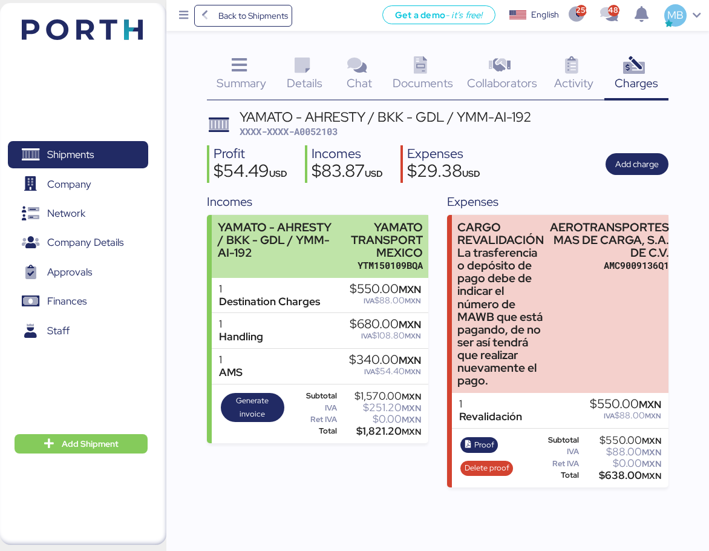
click at [387, 260] on div "YTM150109BQA" at bounding box center [383, 265] width 79 height 13
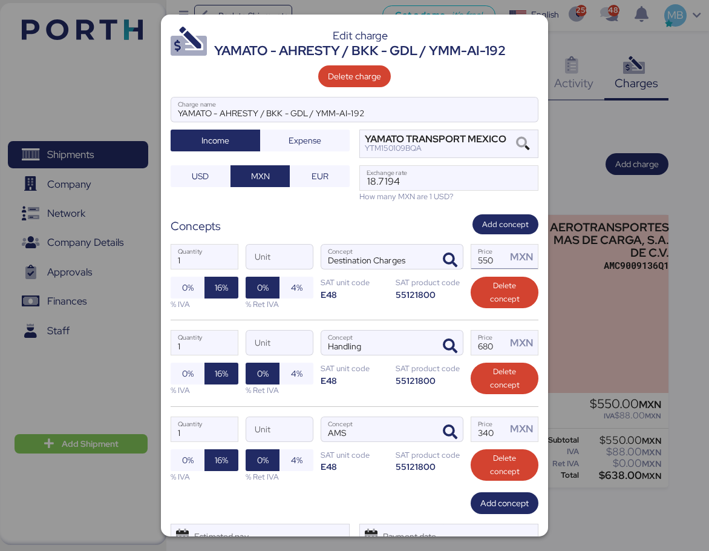
click at [476, 260] on input "550" at bounding box center [488, 256] width 35 height 24
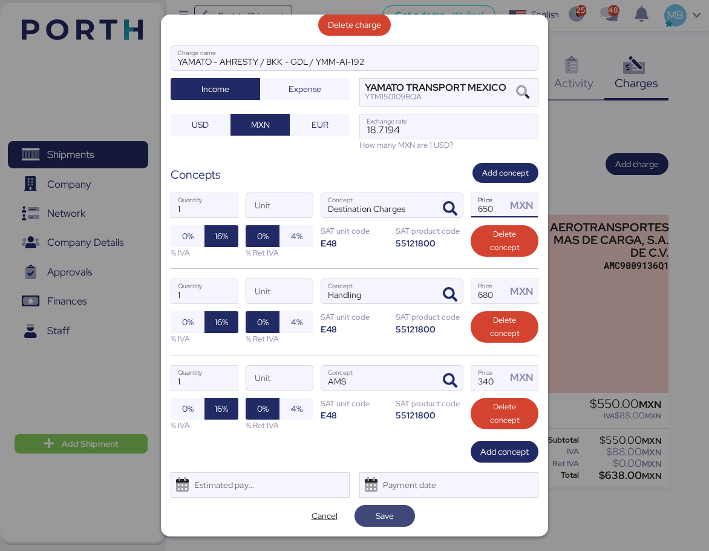
type input "650"
click at [401, 515] on span "Save" at bounding box center [385, 516] width 61 height 22
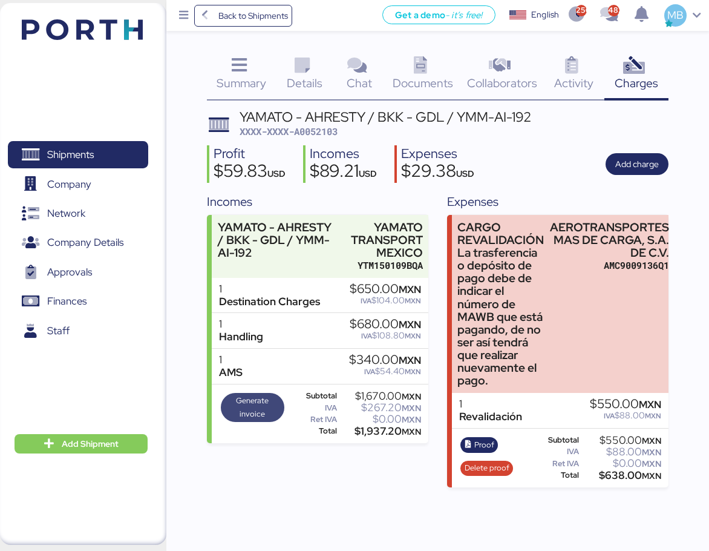
click at [264, 408] on span "Generate invoice" at bounding box center [253, 407] width 56 height 27
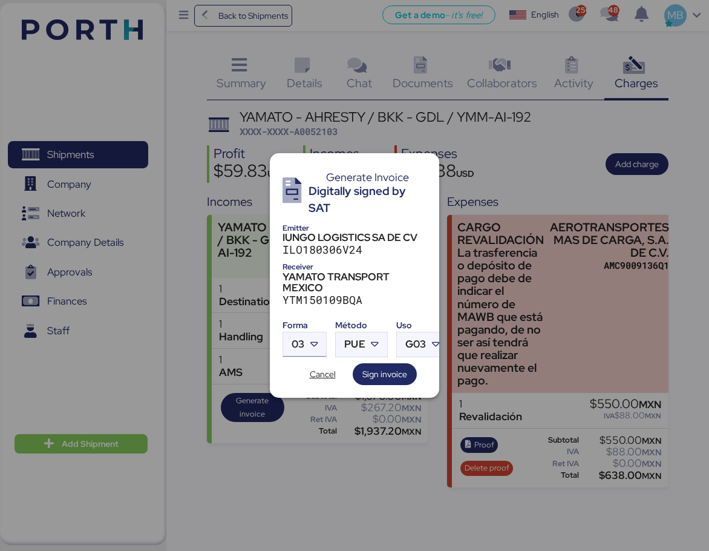
click at [319, 343] on icon at bounding box center [314, 344] width 12 height 12
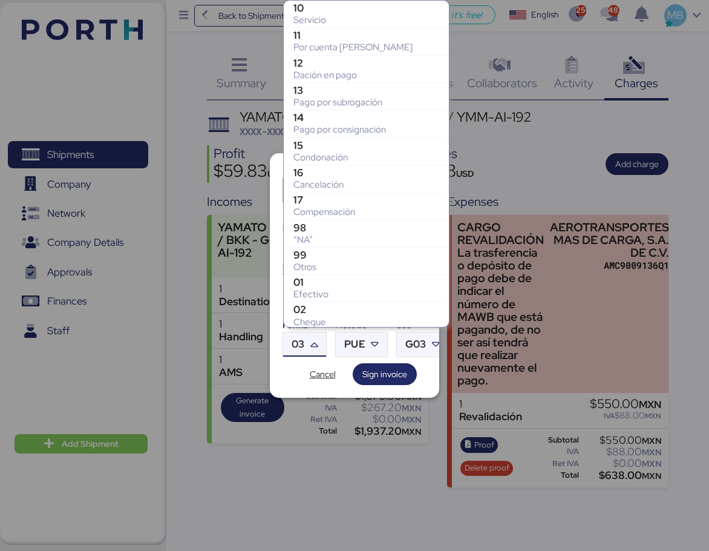
scroll to position [194, 0]
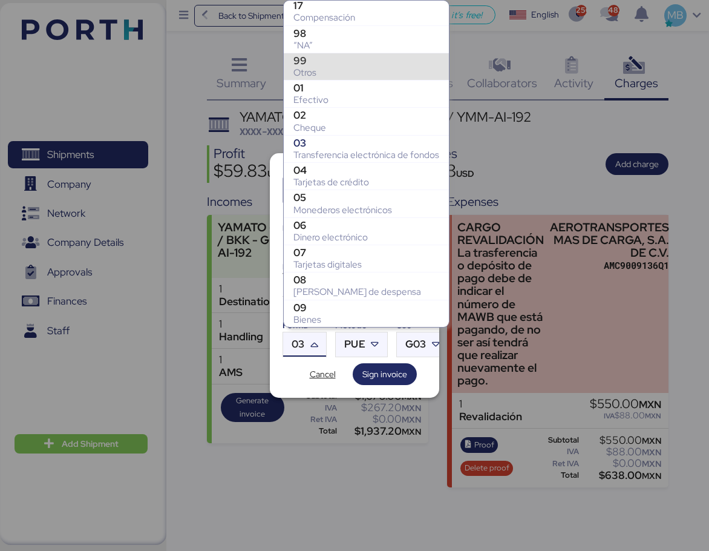
click at [354, 72] on div "Otros" at bounding box center [367, 73] width 146 height 12
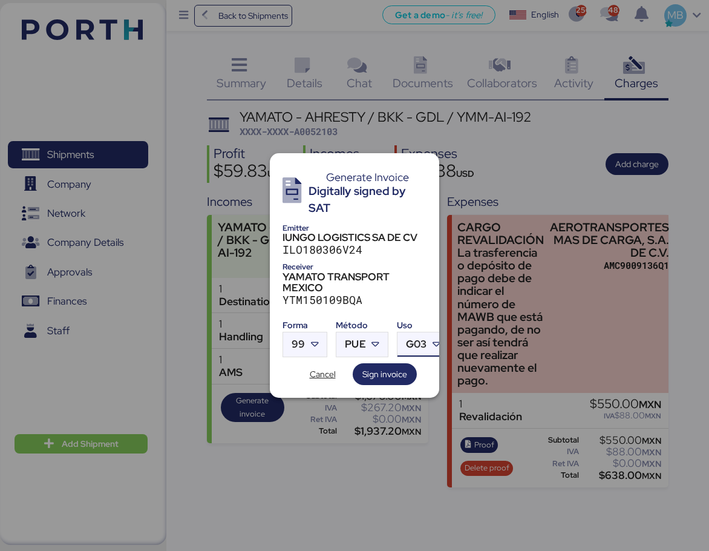
click at [428, 342] on div at bounding box center [438, 344] width 22 height 24
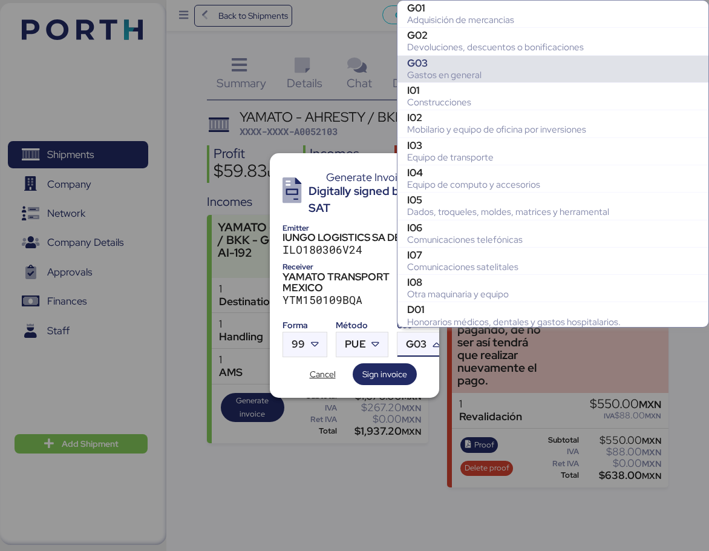
scroll to position [54, 0]
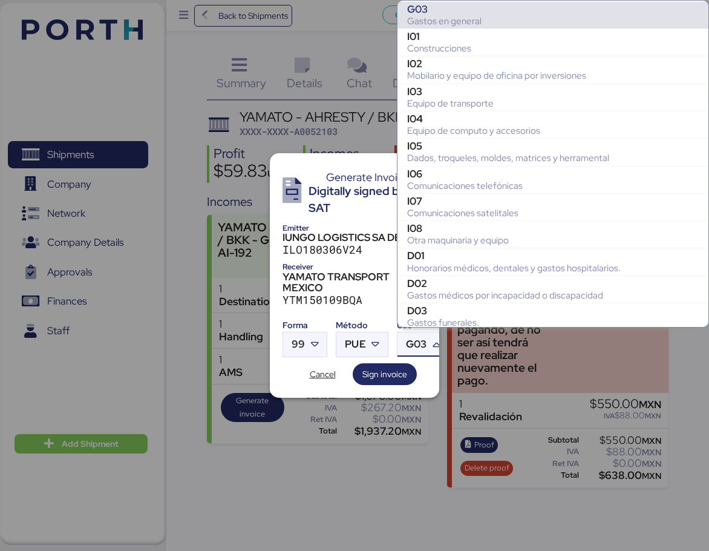
click at [458, 15] on div "Gastos en general" at bounding box center [553, 21] width 292 height 12
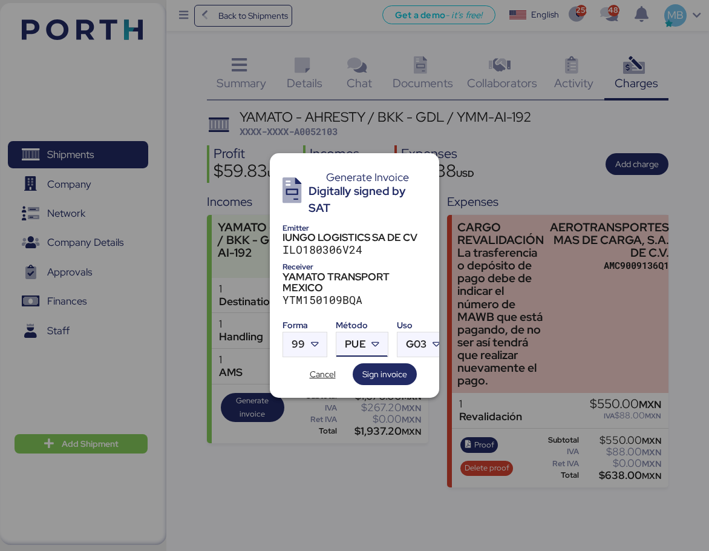
click at [378, 339] on icon at bounding box center [376, 344] width 12 height 12
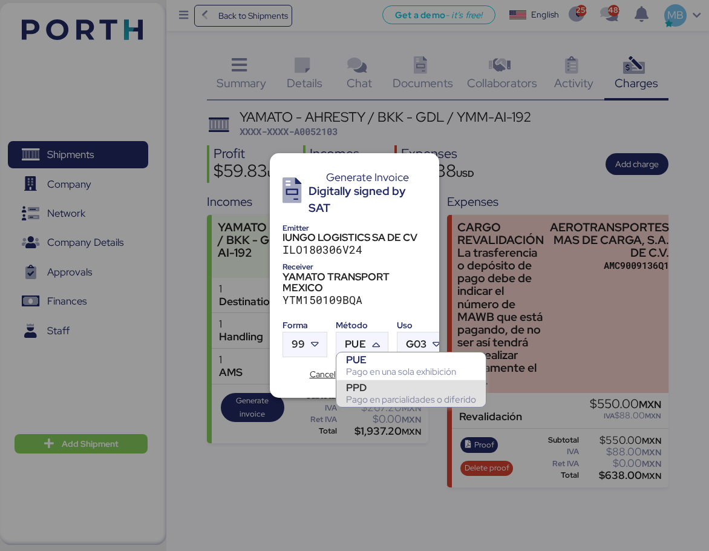
click at [382, 408] on div at bounding box center [354, 275] width 709 height 551
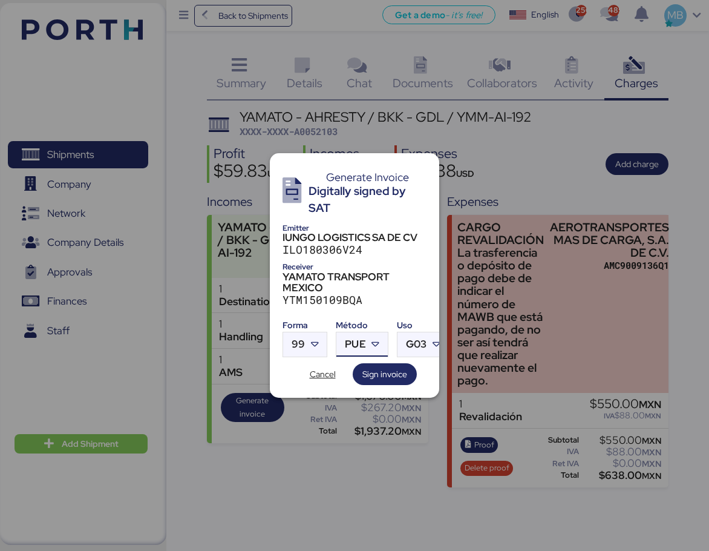
click at [381, 346] on icon at bounding box center [376, 344] width 12 height 12
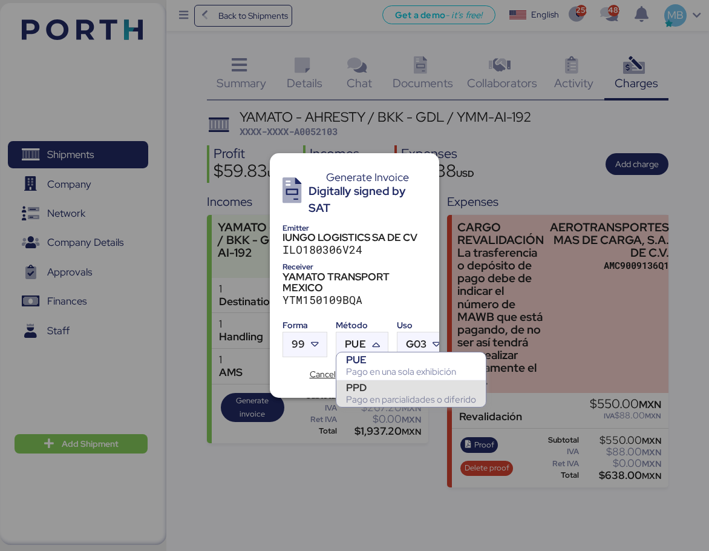
click at [374, 393] on div "Pago en parcialidades o diferido" at bounding box center [411, 399] width 130 height 12
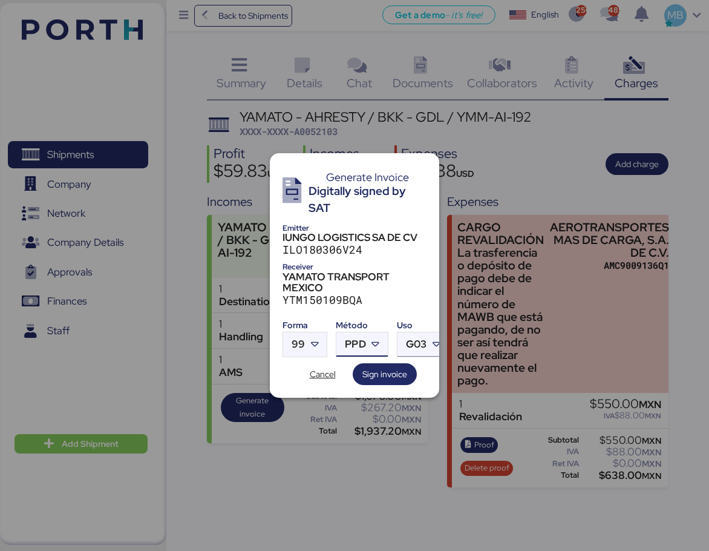
click at [416, 341] on span "G03" at bounding box center [416, 344] width 21 height 10
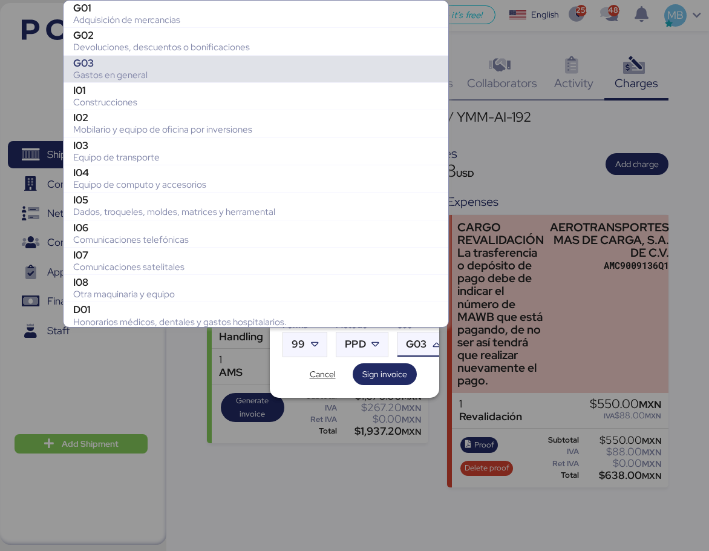
click at [255, 68] on div "G03" at bounding box center [256, 63] width 366 height 12
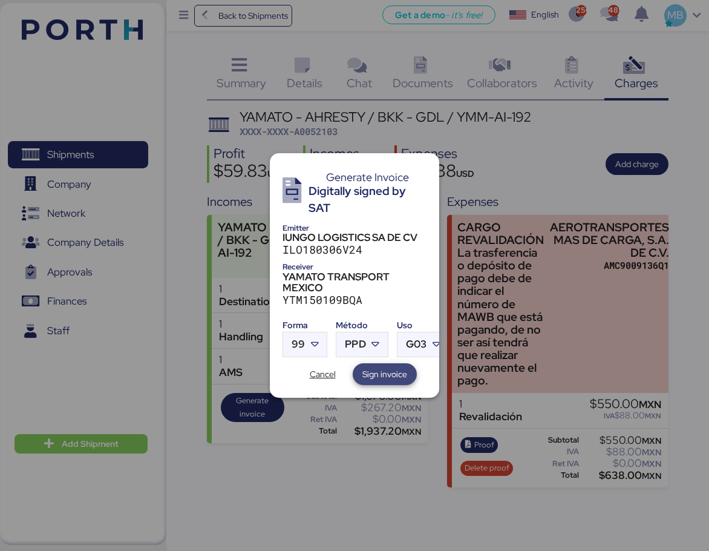
click at [405, 367] on span "Sign invoice" at bounding box center [384, 374] width 45 height 15
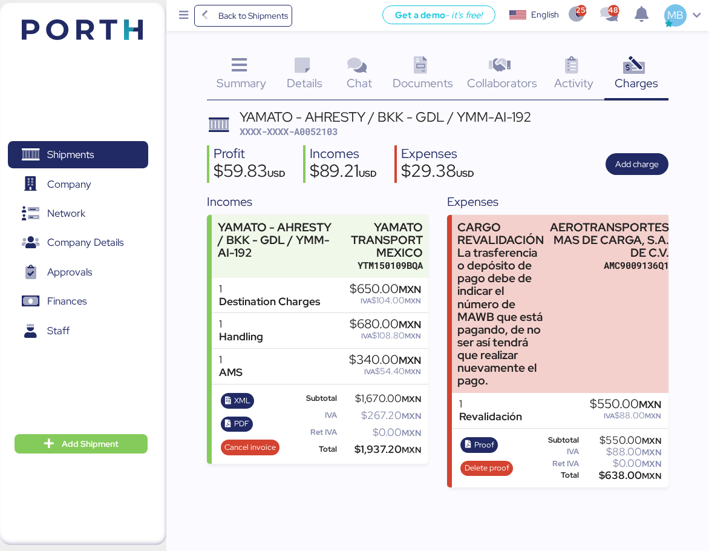
click at [330, 126] on span "XXXX-XXXX-A0052103" at bounding box center [289, 131] width 98 height 12
copy span "A0052103"
click at [243, 425] on span "PDF" at bounding box center [241, 423] width 15 height 13
click at [244, 399] on span "XML" at bounding box center [242, 400] width 16 height 13
